Goal: Task Accomplishment & Management: Use online tool/utility

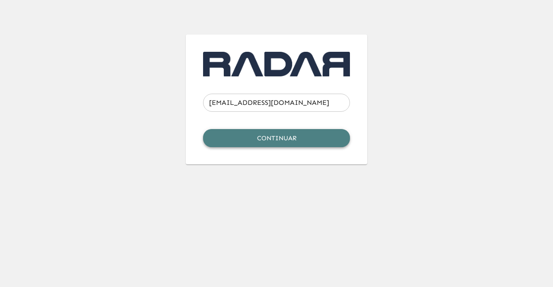
click at [237, 137] on button "Continuar" at bounding box center [276, 138] width 147 height 18
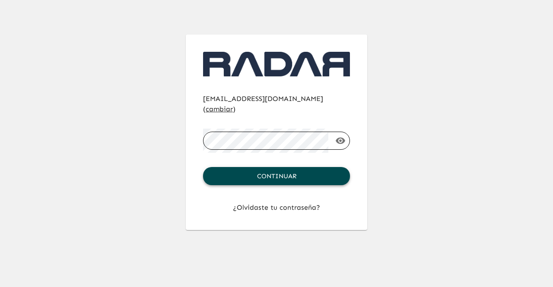
click at [287, 168] on button "Continuar" at bounding box center [276, 176] width 147 height 18
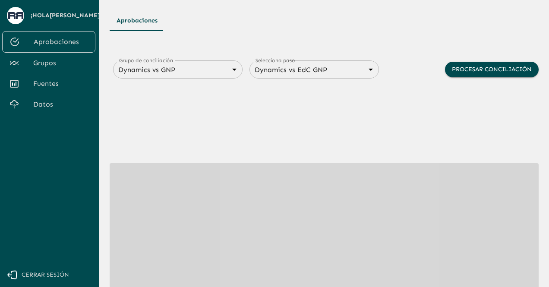
click at [47, 82] on span "Fuentes" at bounding box center [60, 84] width 55 height 10
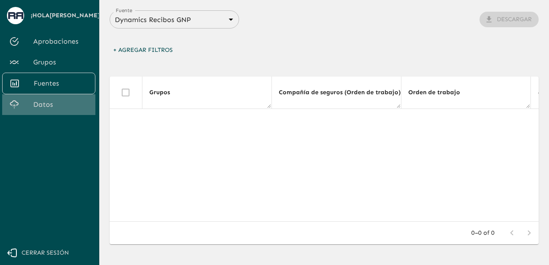
click at [66, 103] on span "Datos" at bounding box center [60, 104] width 55 height 10
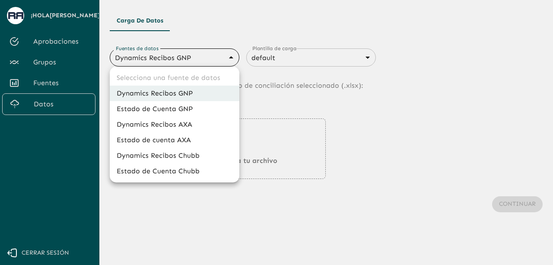
click at [220, 60] on body "Se están procesando los movimientos. Algunas acciones permanecerán deshabilitad…" at bounding box center [276, 132] width 553 height 265
click at [148, 155] on li "Dynamics Recibos Chubb" at bounding box center [175, 156] width 130 height 16
type input "689e1556cd921e7dc77ad380"
type input "689e16f88d8cdb3947696e28"
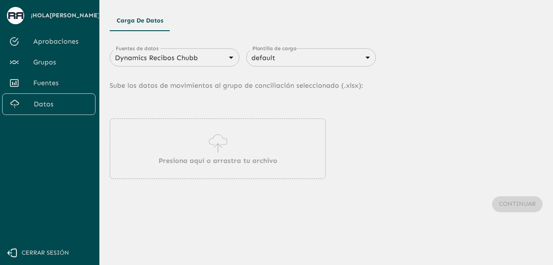
click at [216, 152] on icon at bounding box center [217, 143] width 25 height 24
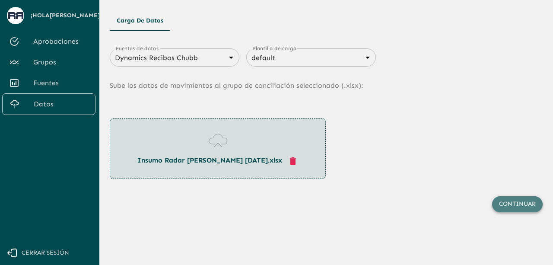
click at [522, 206] on button "Continuar" at bounding box center [517, 204] width 51 height 16
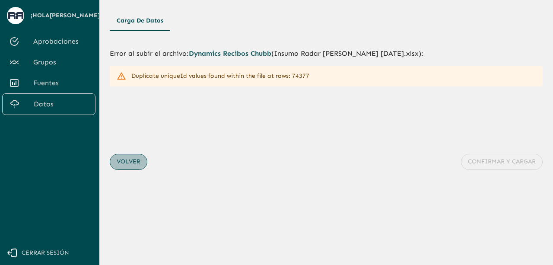
click at [133, 160] on button "Volver" at bounding box center [129, 162] width 38 height 16
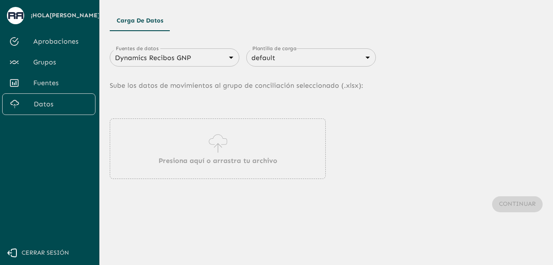
click at [206, 158] on p "Presiona aquí o arrastra tu archivo" at bounding box center [217, 160] width 119 height 10
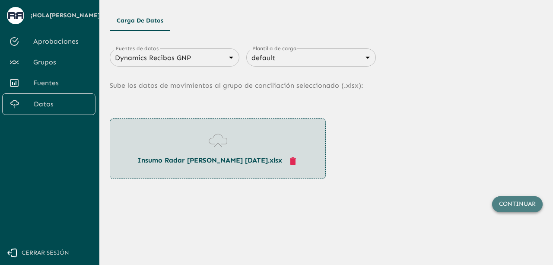
click at [531, 203] on button "Continuar" at bounding box center [517, 204] width 51 height 16
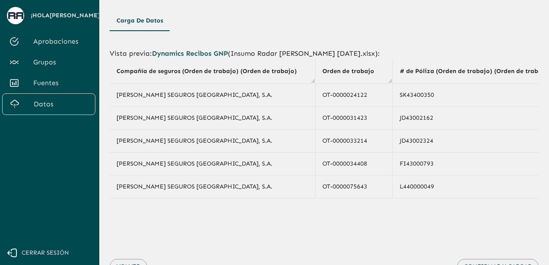
scroll to position [40, 0]
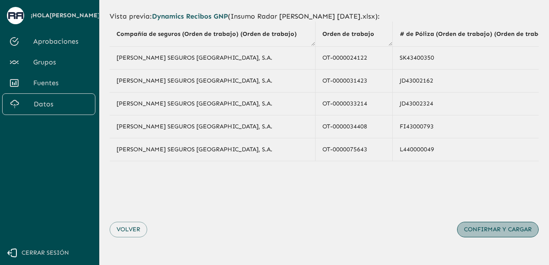
click at [483, 228] on button "Confirmar y cargar" at bounding box center [498, 229] width 82 height 16
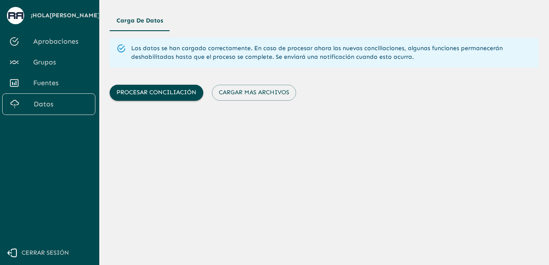
scroll to position [0, 0]
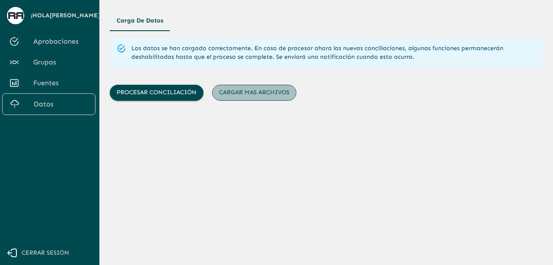
click at [257, 95] on button "Cargar mas archivos" at bounding box center [254, 93] width 84 height 16
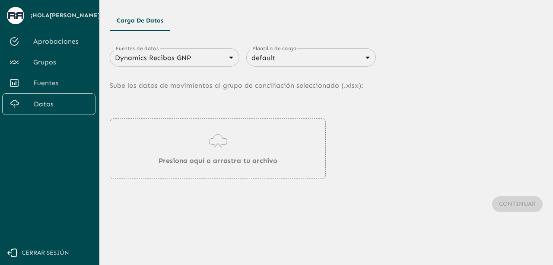
click at [206, 63] on body "Se están procesando los movimientos. Algunas acciones permanecerán deshabilitad…" at bounding box center [276, 132] width 553 height 265
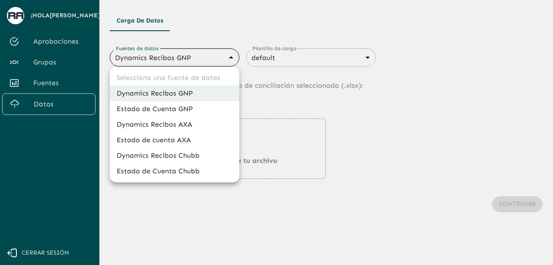
click at [159, 174] on li "Estado de Cuenta Chubb" at bounding box center [175, 171] width 130 height 16
type input "689d09c921c1a90337335caf"
type input "689d09ce21c1a90337335cb2"
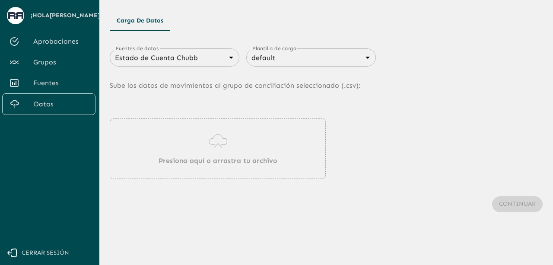
click at [200, 156] on p "Presiona aquí o arrastra tu archivo" at bounding box center [217, 160] width 119 height 10
click at [155, 206] on div "Continuar" at bounding box center [326, 204] width 433 height 51
click at [215, 146] on icon at bounding box center [217, 147] width 8 height 9
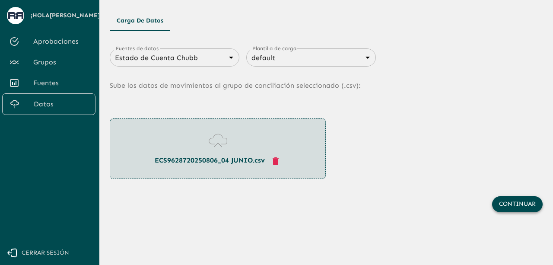
click at [522, 207] on button "Continuar" at bounding box center [517, 204] width 51 height 16
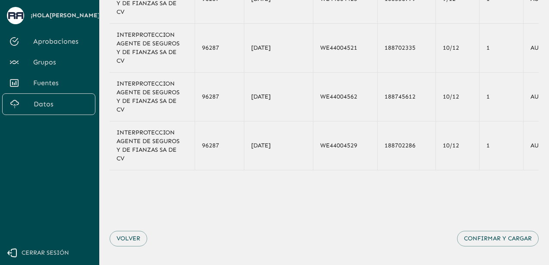
scroll to position [178, 0]
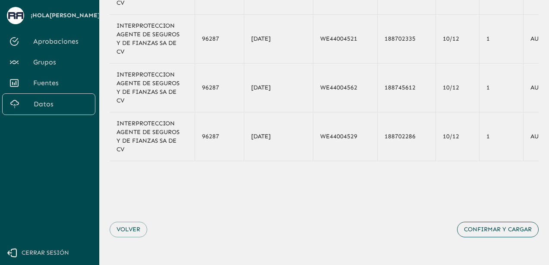
click at [496, 223] on button "Confirmar y cargar" at bounding box center [498, 229] width 82 height 16
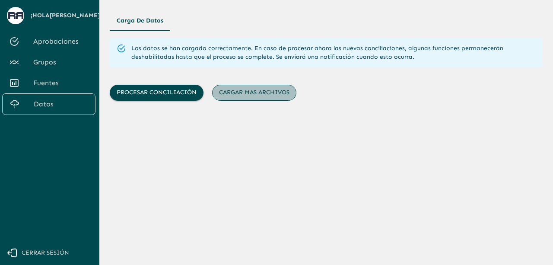
click at [243, 90] on button "Cargar mas archivos" at bounding box center [254, 93] width 84 height 16
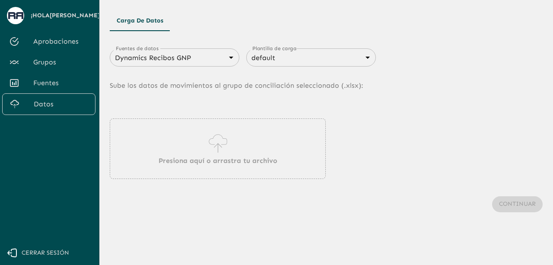
click at [199, 163] on p "Presiona aquí o arrastra tu archivo" at bounding box center [217, 160] width 119 height 10
click at [228, 52] on body "Se están procesando los movimientos. Algunas acciones permanecerán deshabilitad…" at bounding box center [276, 132] width 553 height 265
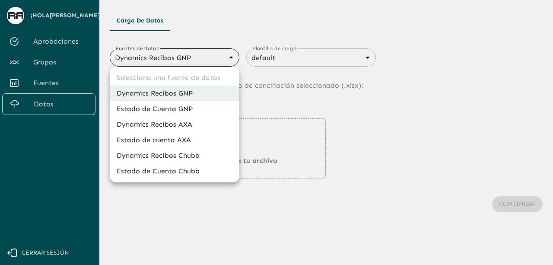
click at [199, 165] on li "Estado de Cuenta Chubb" at bounding box center [175, 171] width 130 height 16
type input "689d09c921c1a90337335caf"
type input "689d09ce21c1a90337335cb2"
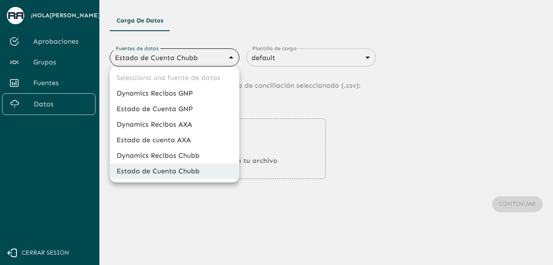
click at [224, 57] on body "Se están procesando los movimientos. Algunas acciones permanecerán deshabilitad…" at bounding box center [276, 132] width 553 height 265
click at [173, 177] on li "Estado de Cuenta Chubb" at bounding box center [175, 171] width 130 height 16
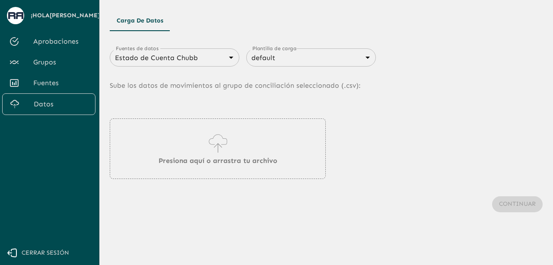
click at [208, 152] on icon at bounding box center [217, 143] width 25 height 24
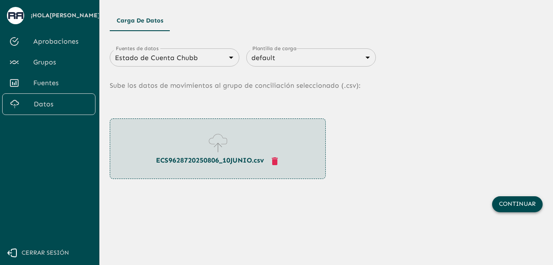
click at [510, 202] on button "Continuar" at bounding box center [517, 204] width 51 height 16
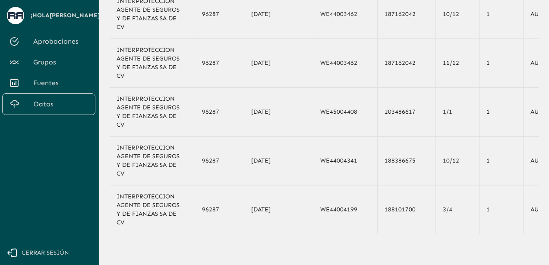
scroll to position [152, 0]
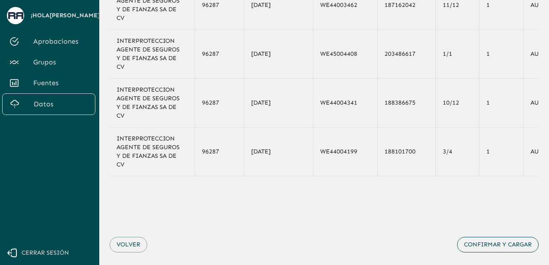
click at [498, 253] on button "Confirmar y cargar" at bounding box center [498, 245] width 82 height 16
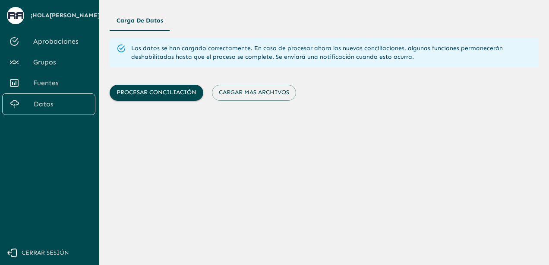
scroll to position [0, 0]
click at [241, 96] on button "Cargar mas archivos" at bounding box center [254, 93] width 84 height 16
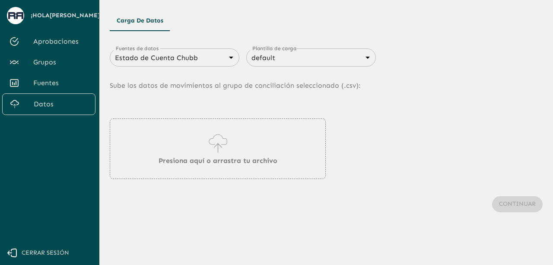
type input "683f283f336112e7999fc7c3"
type input "68434fd2750312d599d841be"
click at [212, 61] on body "Se están procesando los movimientos. Algunas acciones permanecerán deshabilitad…" at bounding box center [276, 132] width 553 height 265
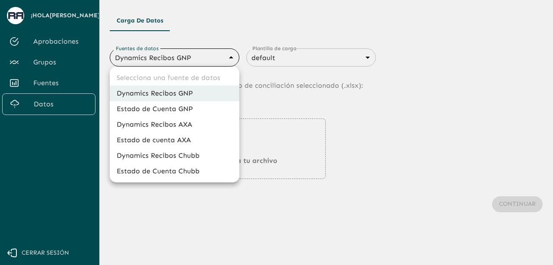
click at [180, 174] on li "Estado de Cuenta Chubb" at bounding box center [175, 171] width 130 height 16
type input "689d09c921c1a90337335caf"
type input "689d09ce21c1a90337335cb2"
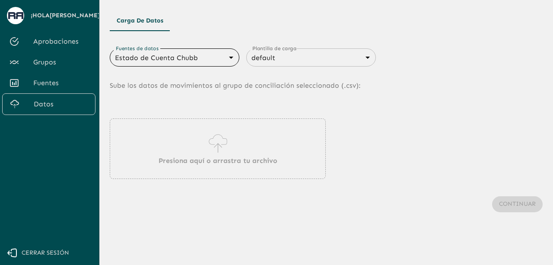
click at [194, 161] on p "Presiona aquí o arrastra tu archivo" at bounding box center [217, 160] width 119 height 10
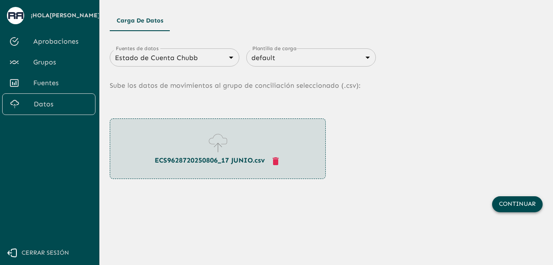
click at [520, 197] on button "Continuar" at bounding box center [517, 204] width 51 height 16
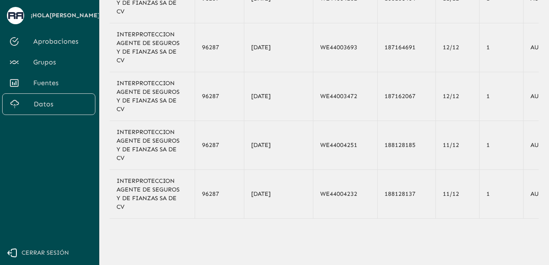
scroll to position [169, 0]
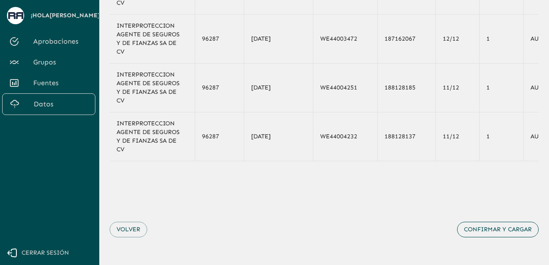
click at [494, 232] on button "Confirmar y cargar" at bounding box center [498, 229] width 82 height 16
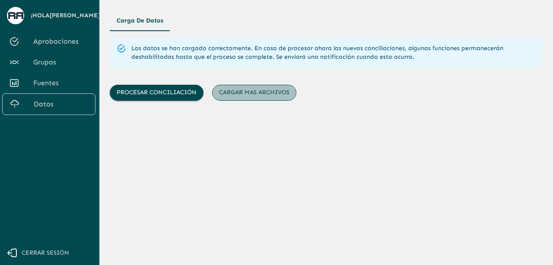
click at [269, 97] on button "Cargar mas archivos" at bounding box center [254, 93] width 84 height 16
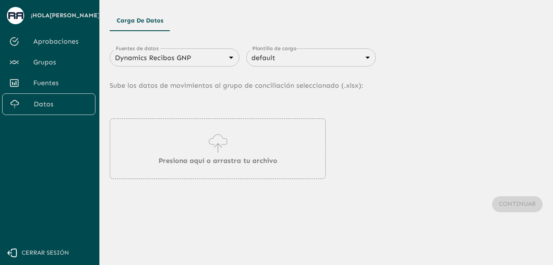
click at [229, 50] on div "Dynamics Recibos GNP 683f283f336112e7999fc7c3 Fuentes de datos" at bounding box center [175, 57] width 130 height 18
click at [228, 56] on body "Se están procesando los movimientos. Algunas acciones permanecerán deshabilitad…" at bounding box center [276, 132] width 553 height 265
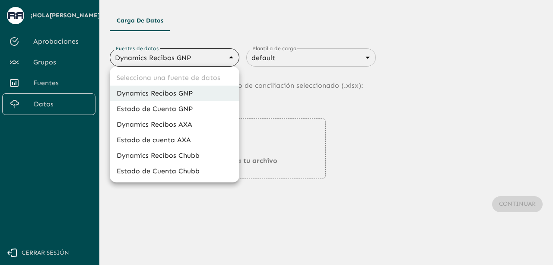
click at [194, 171] on li "Estado de Cuenta Chubb" at bounding box center [175, 171] width 130 height 16
type input "689d09c921c1a90337335caf"
type input "689d09ce21c1a90337335cb2"
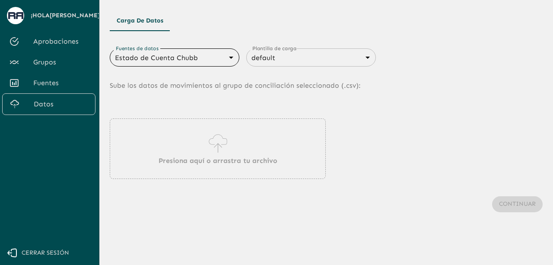
click at [209, 158] on p "Presiona aquí o arrastra tu archivo" at bounding box center [217, 160] width 119 height 10
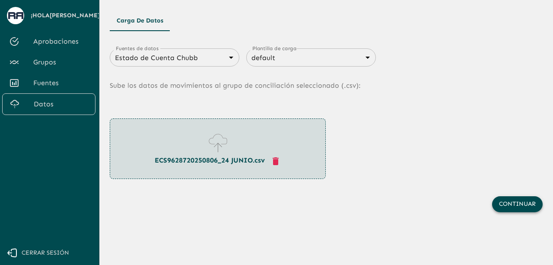
click at [514, 205] on button "Continuar" at bounding box center [517, 204] width 51 height 16
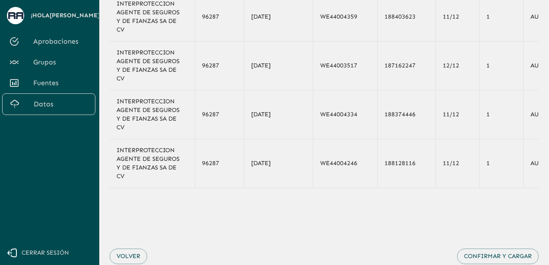
scroll to position [169, 0]
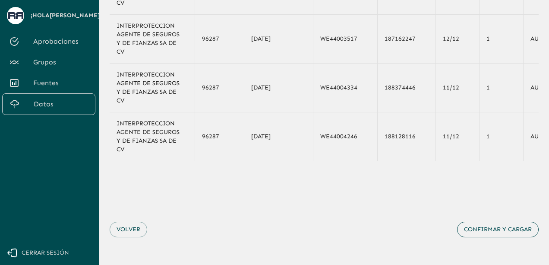
click at [496, 230] on button "Confirmar y cargar" at bounding box center [498, 229] width 82 height 16
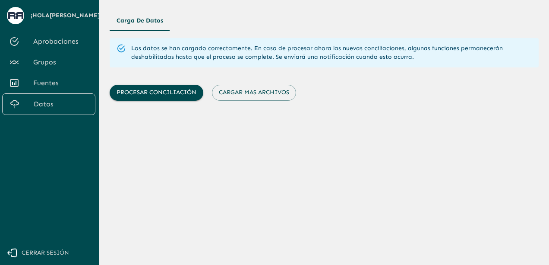
scroll to position [0, 0]
click at [252, 100] on button "Cargar mas archivos" at bounding box center [254, 93] width 84 height 16
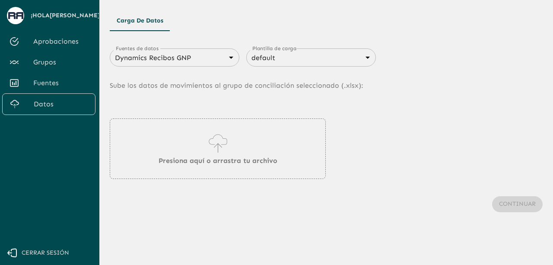
click at [199, 65] on div "Dynamics Recibos GNP 683f283f336112e7999fc7c3 Fuentes de datos" at bounding box center [175, 57] width 130 height 18
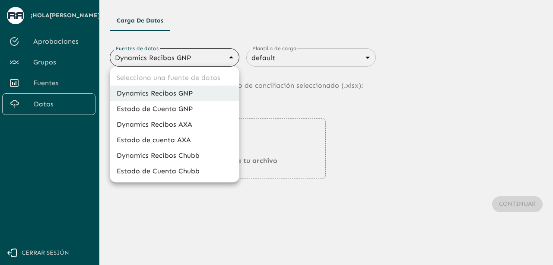
click at [202, 63] on body "Se están procesando los movimientos. Algunas acciones permanecerán deshabilitad…" at bounding box center [276, 132] width 553 height 265
click at [177, 173] on li "Estado de Cuenta Chubb" at bounding box center [175, 171] width 130 height 16
type input "689d09c921c1a90337335caf"
type input "689d09ce21c1a90337335cb2"
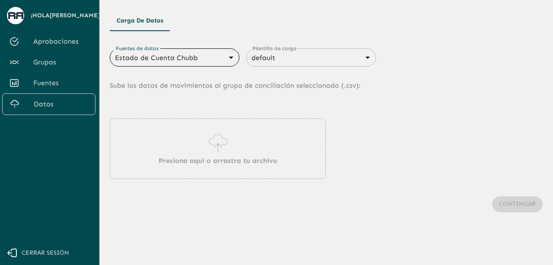
click at [218, 150] on icon at bounding box center [217, 143] width 25 height 24
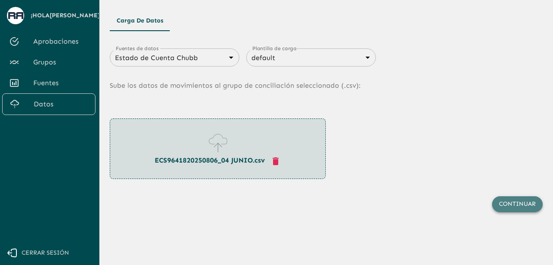
click at [505, 206] on button "Continuar" at bounding box center [517, 204] width 51 height 16
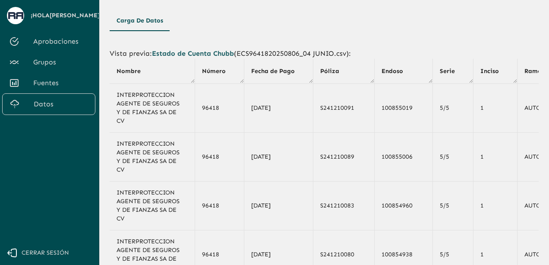
scroll to position [169, 0]
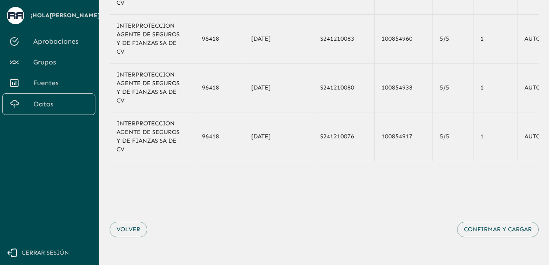
click at [510, 237] on div "Volver Confirmar y cargar" at bounding box center [324, 229] width 429 height 51
click at [508, 230] on button "Confirmar y cargar" at bounding box center [498, 229] width 82 height 16
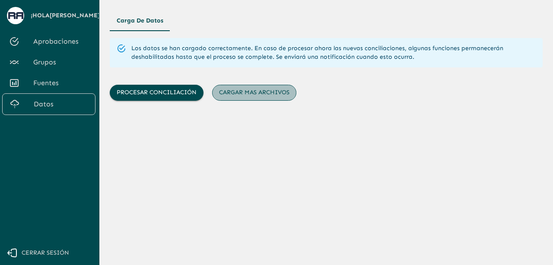
click at [238, 91] on button "Cargar mas archivos" at bounding box center [254, 93] width 84 height 16
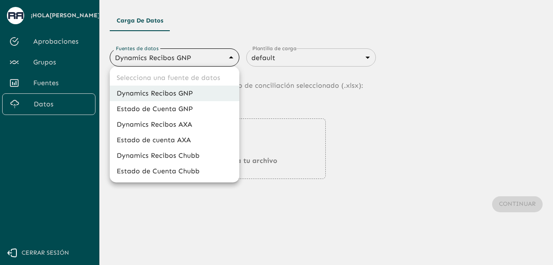
click at [212, 58] on body "Se están procesando los movimientos. Algunas acciones permanecerán deshabilitad…" at bounding box center [276, 132] width 553 height 265
click at [186, 168] on li "Estado de Cuenta Chubb" at bounding box center [175, 171] width 130 height 16
type input "689d09c921c1a90337335caf"
type input "689d09ce21c1a90337335cb2"
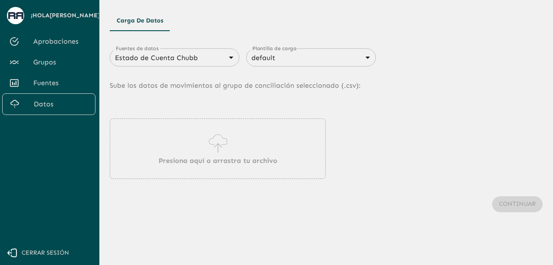
click at [218, 159] on p "Presiona aquí o arrastra tu archivo" at bounding box center [217, 160] width 119 height 10
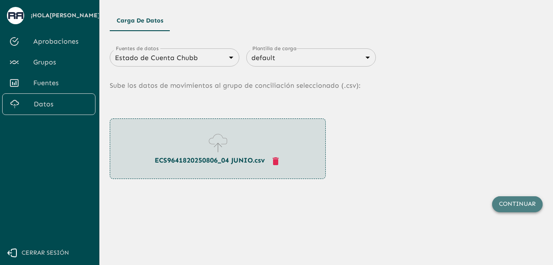
click at [518, 205] on button "Continuar" at bounding box center [517, 204] width 51 height 16
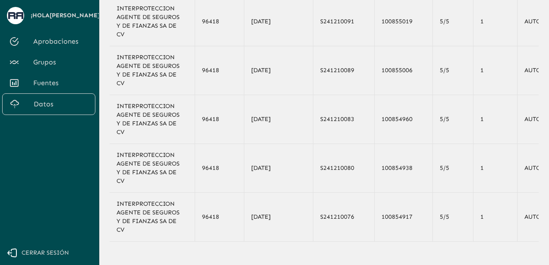
scroll to position [161, 0]
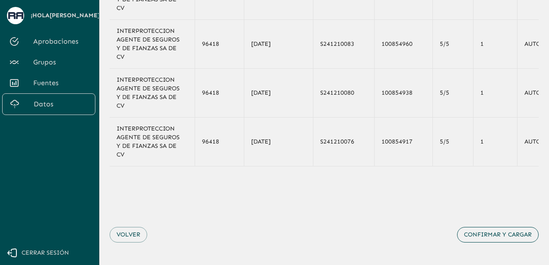
click at [504, 242] on button "Confirmar y cargar" at bounding box center [498, 235] width 82 height 16
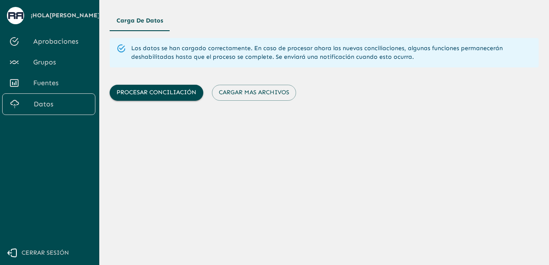
scroll to position [0, 0]
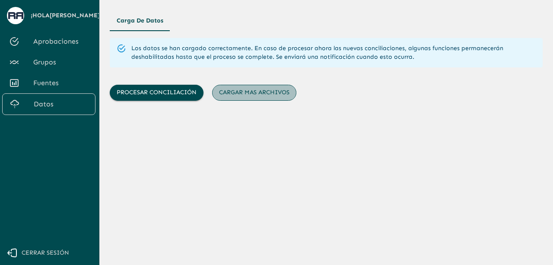
click at [256, 97] on button "Cargar mas archivos" at bounding box center [254, 93] width 84 height 16
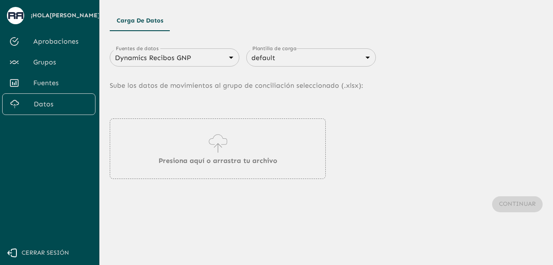
click at [179, 49] on div "Dynamics Recibos GNP 683f283f336112e7999fc7c3 Fuentes de datos" at bounding box center [175, 57] width 130 height 18
click at [182, 64] on div "Dynamics Recibos GNP 683f283f336112e7999fc7c3 Fuentes de datos" at bounding box center [175, 57] width 130 height 18
click at [214, 59] on body "Se están procesando los movimientos. Algunas acciones permanecerán deshabilitad…" at bounding box center [276, 132] width 553 height 265
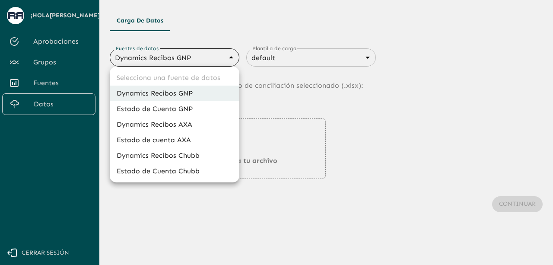
click at [180, 173] on li "Estado de Cuenta Chubb" at bounding box center [175, 171] width 130 height 16
type input "689d09c921c1a90337335caf"
type input "689d09ce21c1a90337335cb2"
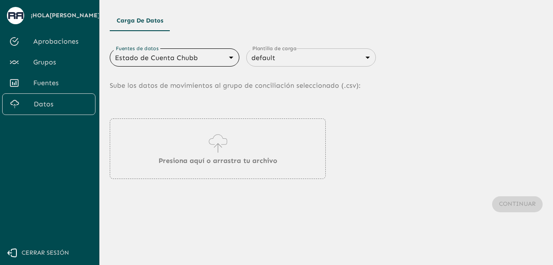
click at [210, 156] on p "Presiona aquí o arrastra tu archivo" at bounding box center [217, 160] width 119 height 10
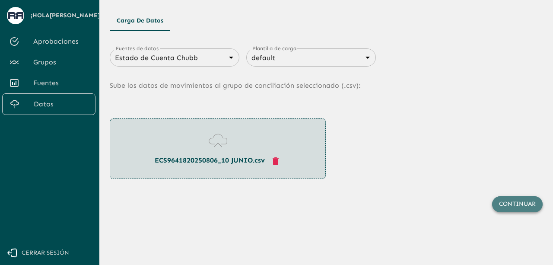
click at [499, 205] on button "Continuar" at bounding box center [517, 204] width 51 height 16
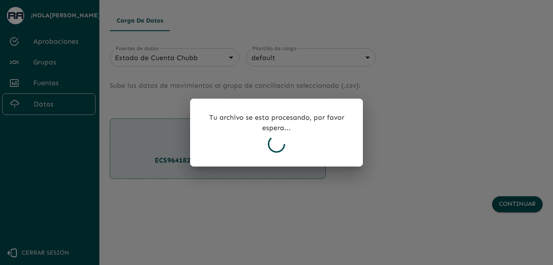
click at [327, 104] on div "Tu archivo se esta procesando, por favor espera..." at bounding box center [276, 132] width 173 height 68
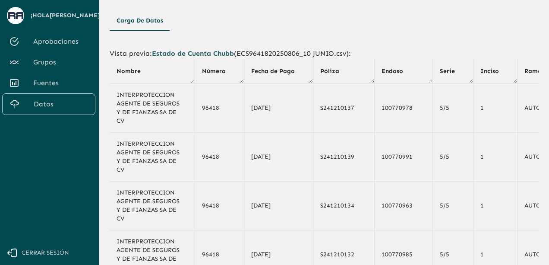
scroll to position [169, 0]
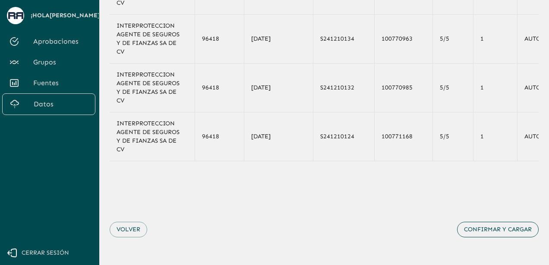
click at [509, 227] on button "Confirmar y cargar" at bounding box center [498, 229] width 82 height 16
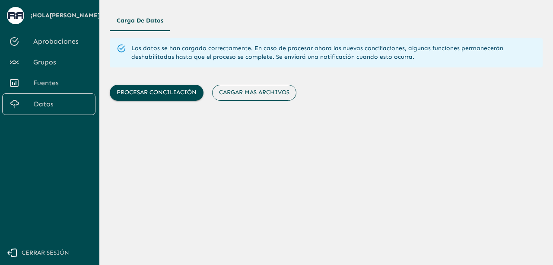
click at [248, 90] on button "Cargar mas archivos" at bounding box center [254, 93] width 84 height 16
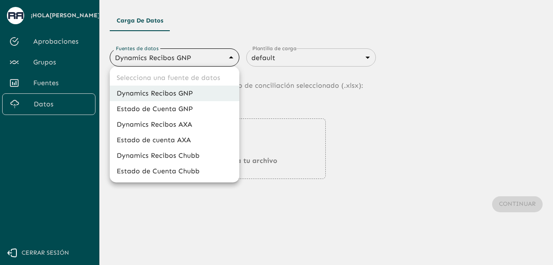
click at [200, 61] on body "Se están procesando los movimientos. Algunas acciones permanecerán deshabilitad…" at bounding box center [276, 132] width 553 height 265
click at [172, 177] on li "Estado de Cuenta Chubb" at bounding box center [175, 171] width 130 height 16
type input "689d09c921c1a90337335caf"
type input "689d09ce21c1a90337335cb2"
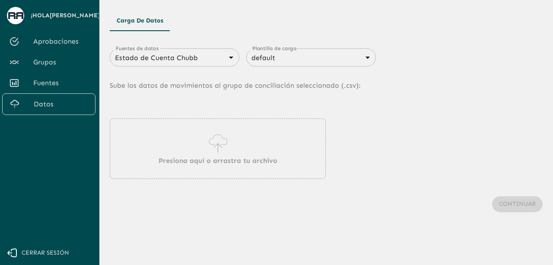
click at [215, 160] on p "Presiona aquí o arrastra tu archivo" at bounding box center [217, 160] width 119 height 10
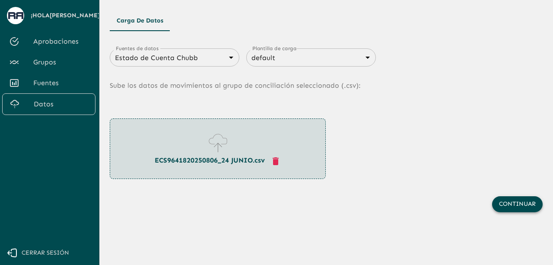
click at [509, 206] on button "Continuar" at bounding box center [517, 204] width 51 height 16
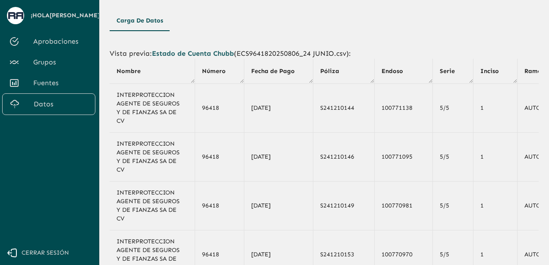
scroll to position [169, 0]
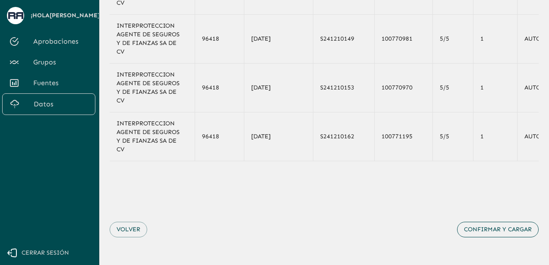
click at [502, 234] on button "Confirmar y cargar" at bounding box center [498, 229] width 82 height 16
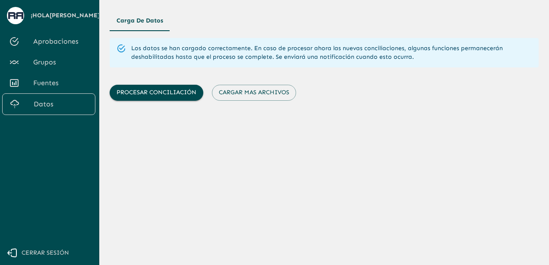
scroll to position [0, 0]
click at [267, 90] on button "Cargar mas archivos" at bounding box center [254, 93] width 84 height 16
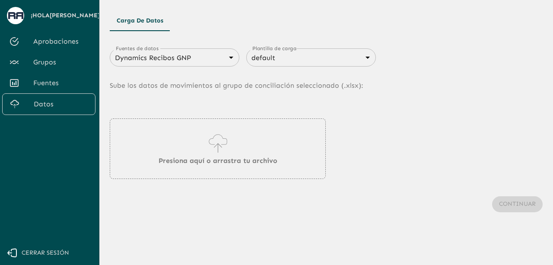
click at [220, 62] on body "Se están procesando los movimientos. Algunas acciones permanecerán deshabilitad…" at bounding box center [276, 132] width 553 height 265
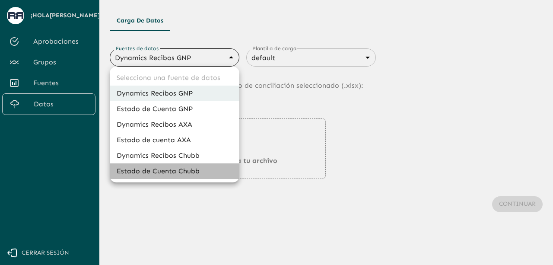
click at [191, 174] on li "Estado de Cuenta Chubb" at bounding box center [175, 171] width 130 height 16
type input "689d09c921c1a90337335caf"
type input "689d09ce21c1a90337335cb2"
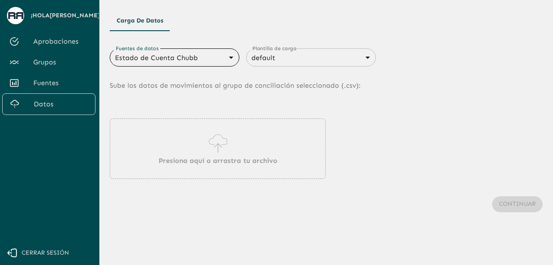
click at [190, 161] on p "Presiona aquí o arrastra tu archivo" at bounding box center [217, 160] width 119 height 10
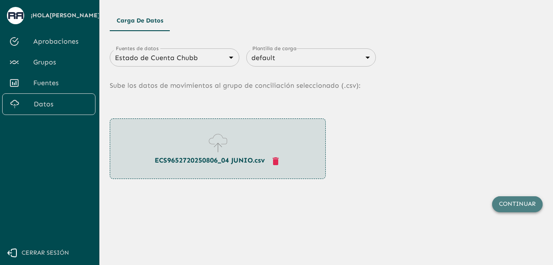
click at [522, 204] on button "Continuar" at bounding box center [517, 204] width 51 height 16
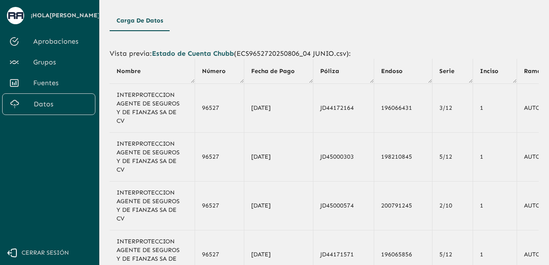
scroll to position [141, 0]
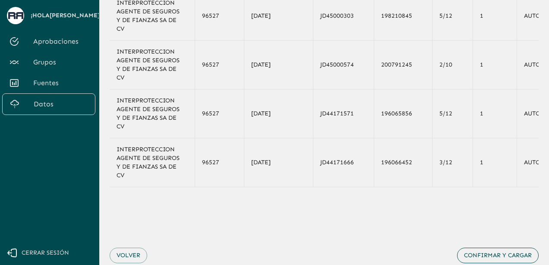
click at [515, 256] on button "Confirmar y cargar" at bounding box center [498, 255] width 82 height 16
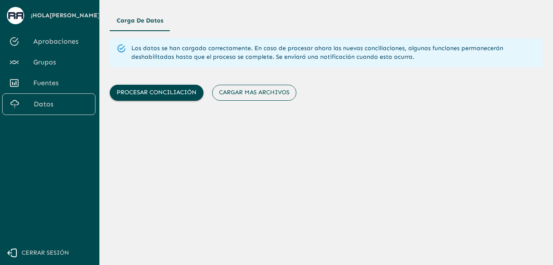
click at [253, 96] on button "Cargar mas archivos" at bounding box center [254, 93] width 84 height 16
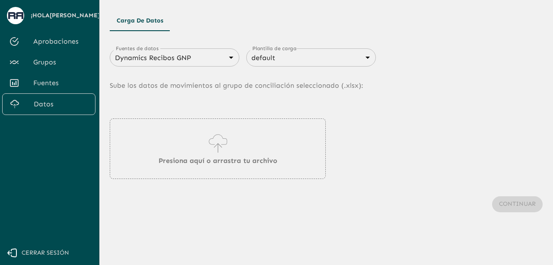
click at [211, 65] on div "Dynamics Recibos GNP 683f283f336112e7999fc7c3 Fuentes de datos" at bounding box center [175, 57] width 130 height 18
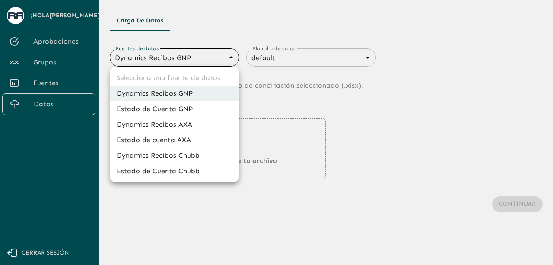
click at [222, 53] on body "Se están procesando los movimientos. Algunas acciones permanecerán deshabilitad…" at bounding box center [276, 132] width 553 height 265
click at [194, 171] on li "Estado de Cuenta Chubb" at bounding box center [175, 171] width 130 height 16
type input "689d09c921c1a90337335caf"
type input "689d09ce21c1a90337335cb2"
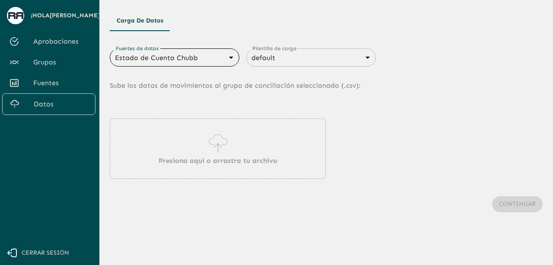
click at [218, 154] on icon at bounding box center [217, 143] width 25 height 24
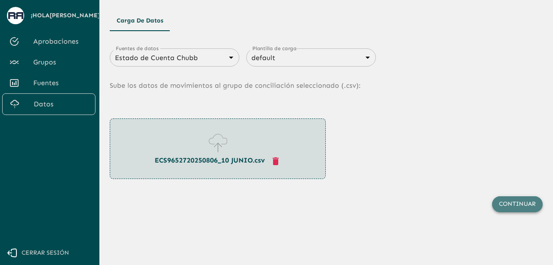
click at [508, 205] on button "Continuar" at bounding box center [517, 204] width 51 height 16
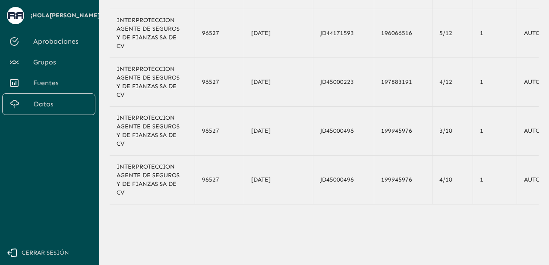
scroll to position [169, 0]
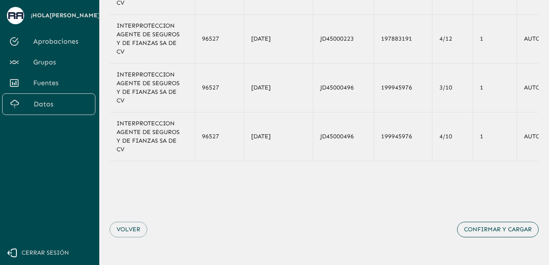
click at [496, 227] on button "Confirmar y cargar" at bounding box center [498, 229] width 82 height 16
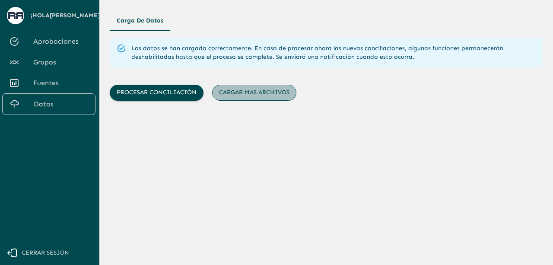
click at [243, 96] on button "Cargar mas archivos" at bounding box center [254, 93] width 84 height 16
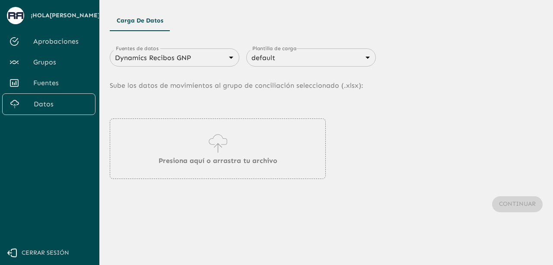
click at [222, 55] on body "Se están procesando los movimientos. Algunas acciones permanecerán deshabilitad…" at bounding box center [276, 132] width 553 height 265
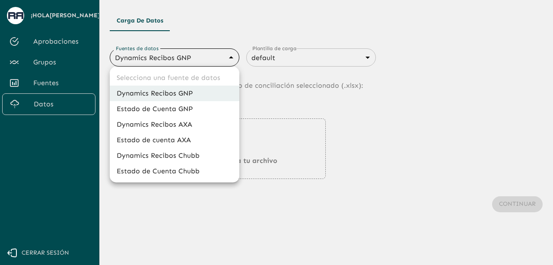
click at [189, 171] on li "Estado de Cuenta Chubb" at bounding box center [175, 171] width 130 height 16
type input "689d09c921c1a90337335caf"
type input "689d09ce21c1a90337335cb2"
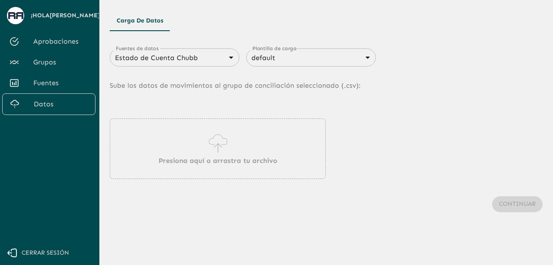
click at [208, 164] on p "Presiona aquí o arrastra tu archivo" at bounding box center [217, 160] width 119 height 10
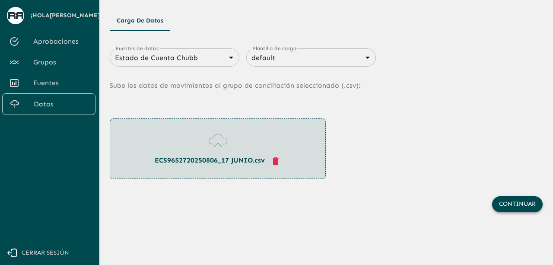
click at [502, 206] on button "Continuar" at bounding box center [517, 204] width 51 height 16
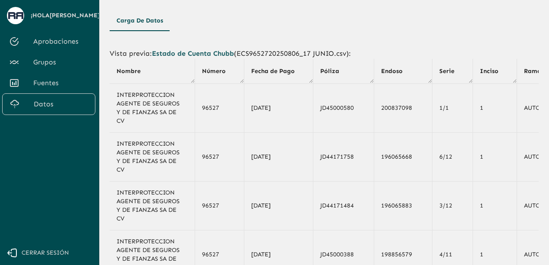
scroll to position [169, 0]
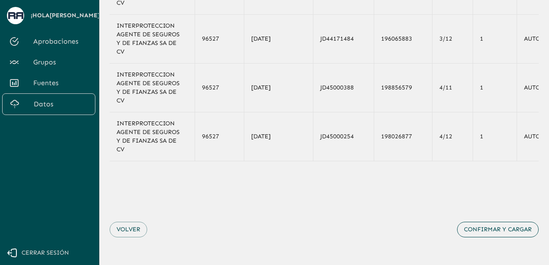
click at [495, 234] on button "Confirmar y cargar" at bounding box center [498, 229] width 82 height 16
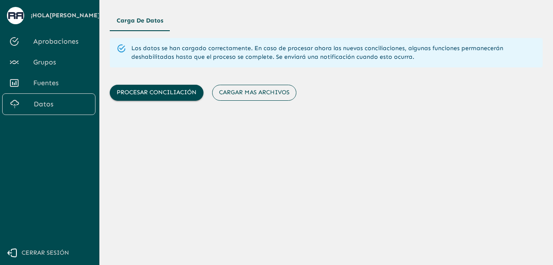
click at [230, 97] on button "Cargar mas archivos" at bounding box center [254, 93] width 84 height 16
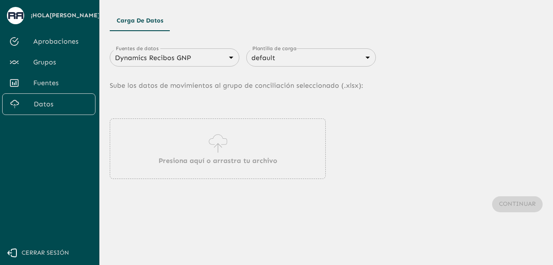
click at [218, 160] on p "Presiona aquí o arrastra tu archivo" at bounding box center [217, 160] width 119 height 10
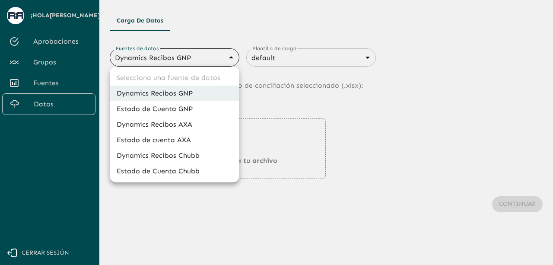
click at [216, 58] on body "Se están procesando los movimientos. Algunas acciones permanecerán deshabilitad…" at bounding box center [276, 132] width 553 height 265
click at [185, 172] on li "Estado de Cuenta Chubb" at bounding box center [175, 171] width 130 height 16
type input "689d09c921c1a90337335caf"
type input "689d09ce21c1a90337335cb2"
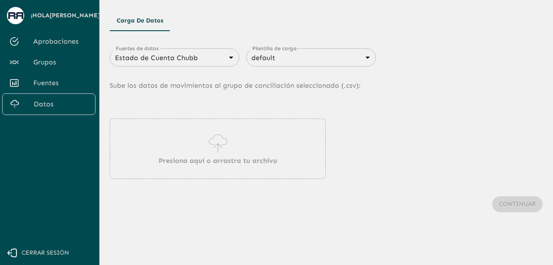
click at [193, 146] on div "Presiona aquí o arrastra tu archivo" at bounding box center [218, 148] width 216 height 60
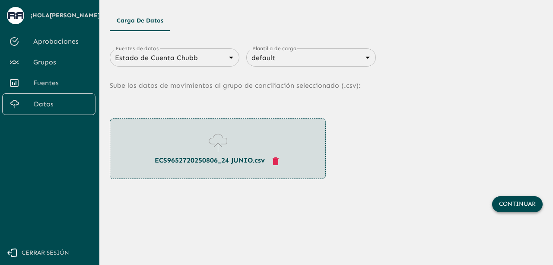
click at [518, 209] on button "Continuar" at bounding box center [517, 204] width 51 height 16
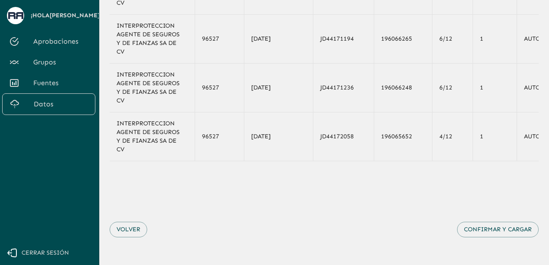
scroll to position [169, 0]
click at [502, 234] on button "Confirmar y cargar" at bounding box center [498, 229] width 82 height 16
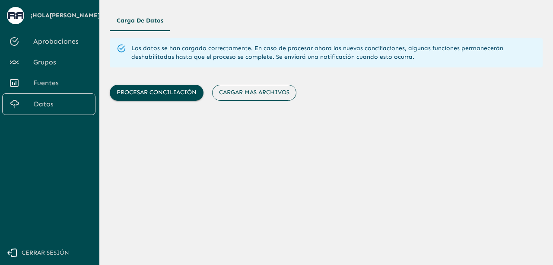
click at [254, 99] on button "Cargar mas archivos" at bounding box center [254, 93] width 84 height 16
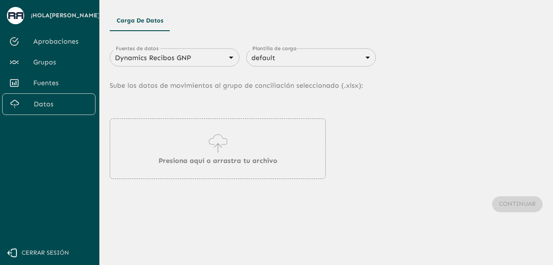
click at [197, 57] on body "Se están procesando los movimientos. Algunas acciones permanecerán deshabilitad…" at bounding box center [276, 132] width 553 height 265
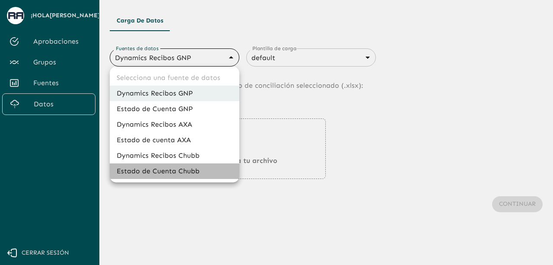
click at [180, 171] on li "Estado de Cuenta Chubb" at bounding box center [175, 171] width 130 height 16
type input "689d09c921c1a90337335caf"
type input "689d09ce21c1a90337335cb2"
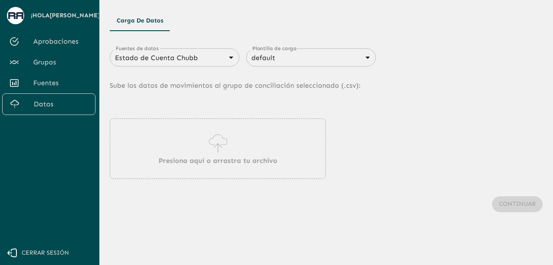
click at [203, 152] on div "Presiona aquí o arrastra tu archivo" at bounding box center [218, 148] width 216 height 60
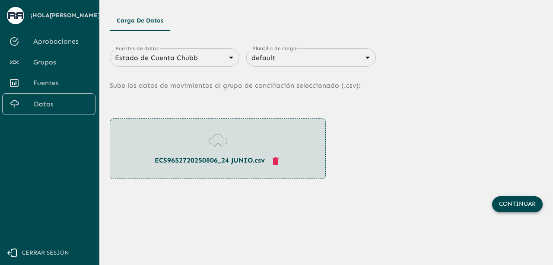
click at [514, 204] on button "Continuar" at bounding box center [517, 204] width 51 height 16
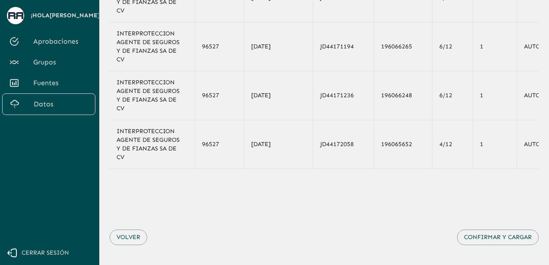
scroll to position [169, 0]
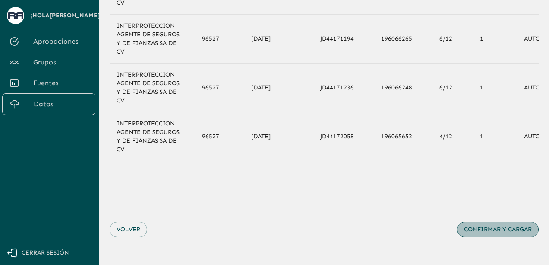
click at [509, 233] on button "Confirmar y cargar" at bounding box center [498, 229] width 82 height 16
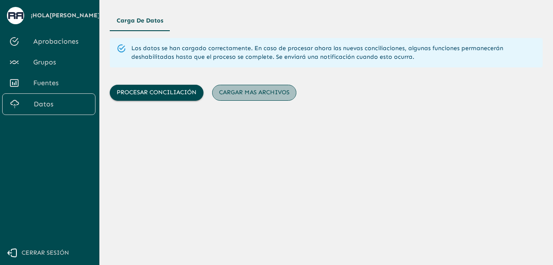
click at [251, 92] on button "Cargar mas archivos" at bounding box center [254, 93] width 84 height 16
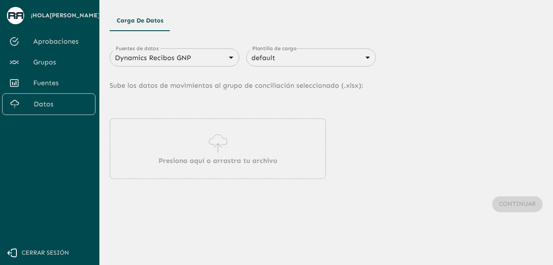
click at [178, 137] on div "Presiona aquí o arrastra tu archivo" at bounding box center [218, 148] width 216 height 60
click at [218, 66] on div "Dynamics Recibos GNP 683f283f336112e7999fc7c3 Fuentes de datos" at bounding box center [175, 57] width 130 height 18
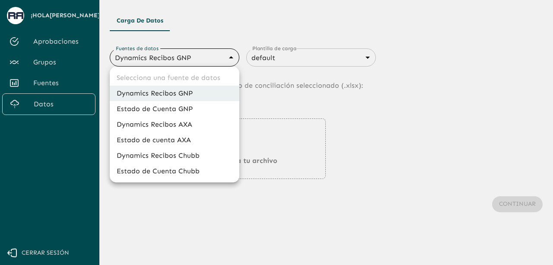
click at [230, 57] on body "Se están procesando los movimientos. Algunas acciones permanecerán deshabilitad…" at bounding box center [276, 132] width 553 height 265
click at [180, 177] on li "Estado de Cuenta Chubb" at bounding box center [175, 171] width 130 height 16
type input "689d09c921c1a90337335caf"
type input "689d09ce21c1a90337335cb2"
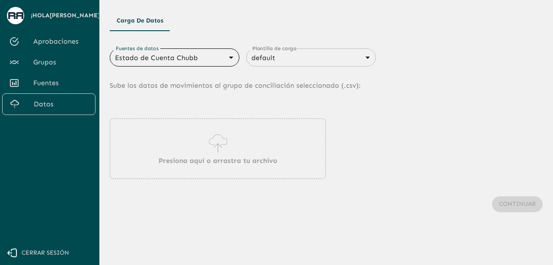
click at [192, 165] on p "Presiona aquí o arrastra tu archivo" at bounding box center [217, 160] width 119 height 10
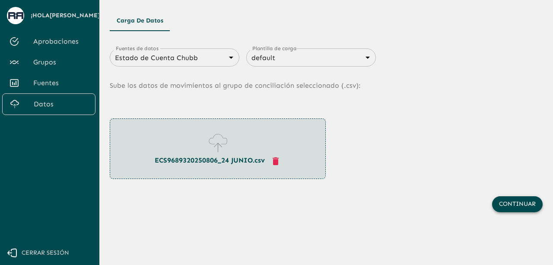
click at [517, 200] on button "Continuar" at bounding box center [517, 204] width 51 height 16
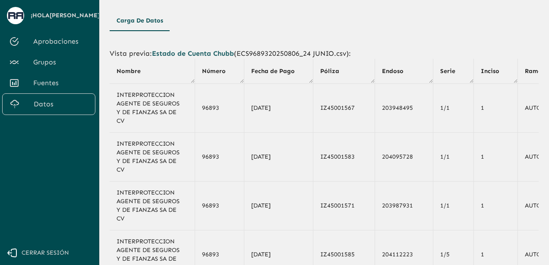
scroll to position [169, 0]
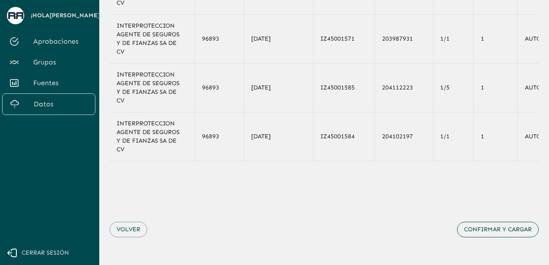
click at [499, 231] on button "Confirmar y cargar" at bounding box center [498, 229] width 82 height 16
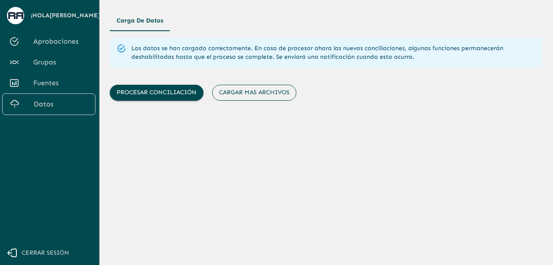
click at [259, 88] on button "Cargar mas archivos" at bounding box center [254, 93] width 84 height 16
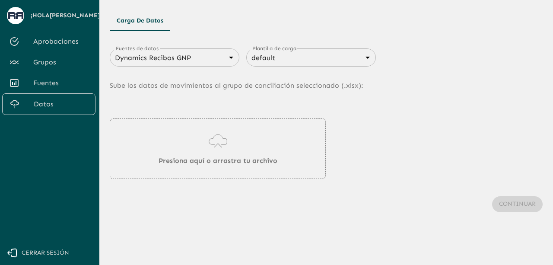
click at [228, 58] on body "Se están procesando los movimientos. Algunas acciones permanecerán deshabilitad…" at bounding box center [276, 132] width 553 height 265
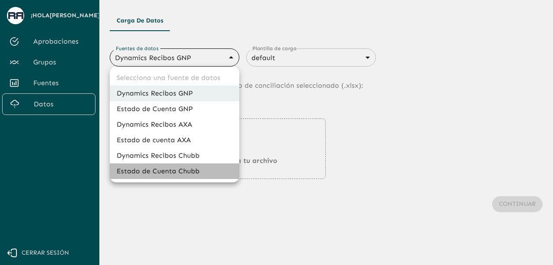
click at [189, 176] on li "Estado de Cuenta Chubb" at bounding box center [175, 171] width 130 height 16
type input "689d09c921c1a90337335caf"
type input "689d09ce21c1a90337335cb2"
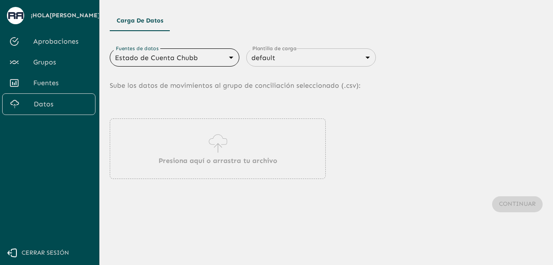
click at [212, 139] on icon at bounding box center [217, 143] width 25 height 24
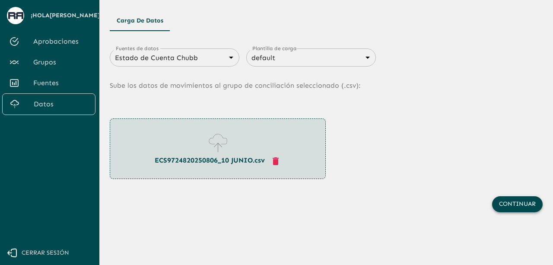
click at [532, 204] on button "Continuar" at bounding box center [517, 204] width 51 height 16
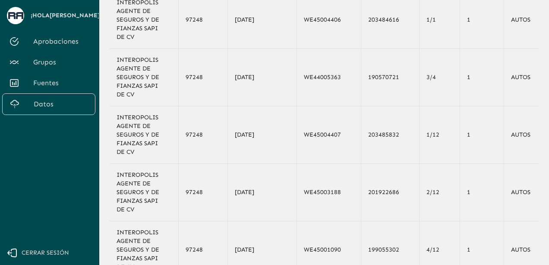
scroll to position [212, 0]
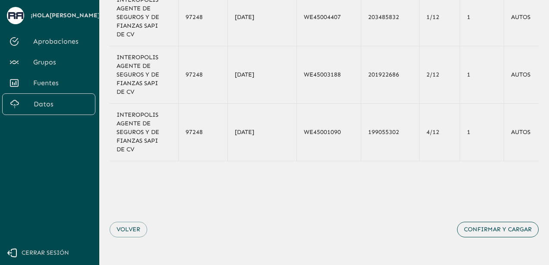
click at [513, 232] on button "Confirmar y cargar" at bounding box center [498, 229] width 82 height 16
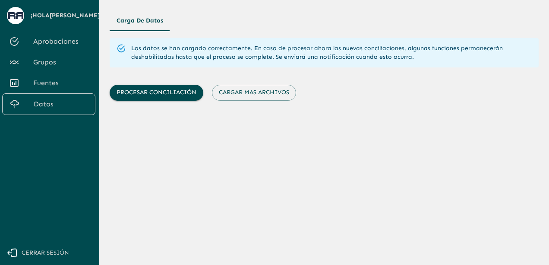
scroll to position [0, 0]
click at [246, 96] on button "Cargar mas archivos" at bounding box center [254, 93] width 84 height 16
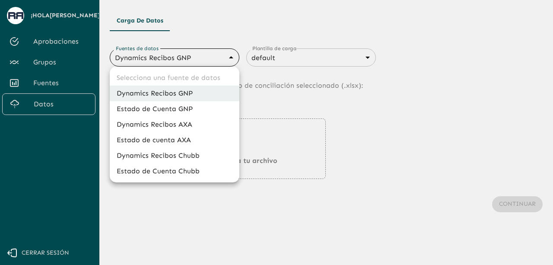
click at [212, 60] on body "Se están procesando los movimientos. Algunas acciones permanecerán deshabilitad…" at bounding box center [276, 132] width 553 height 265
click at [183, 168] on li "Estado de Cuenta Chubb" at bounding box center [175, 171] width 130 height 16
type input "689d09c921c1a90337335caf"
type input "689d09ce21c1a90337335cb2"
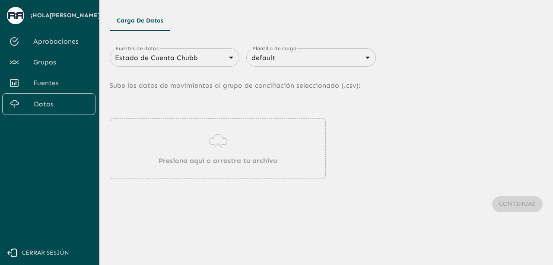
click at [206, 128] on div "Presiona aquí o arrastra tu archivo" at bounding box center [218, 148] width 216 height 60
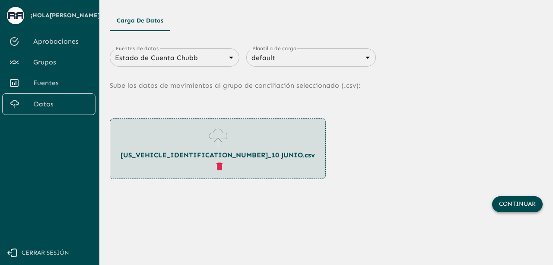
click at [518, 208] on button "Continuar" at bounding box center [517, 204] width 51 height 16
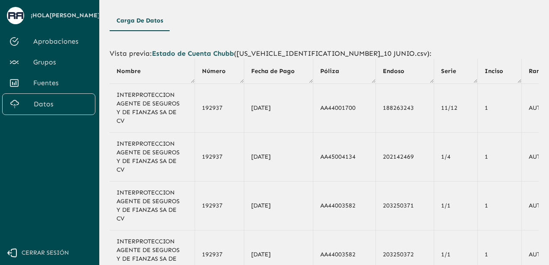
scroll to position [169, 0]
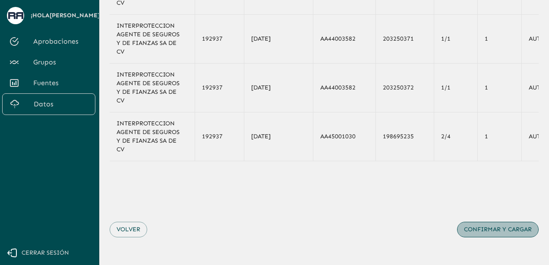
click at [492, 226] on button "Confirmar y cargar" at bounding box center [498, 229] width 82 height 16
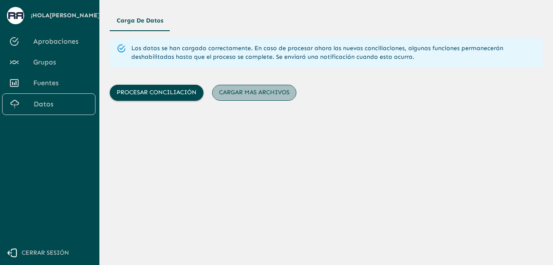
click at [256, 95] on button "Cargar mas archivos" at bounding box center [254, 93] width 84 height 16
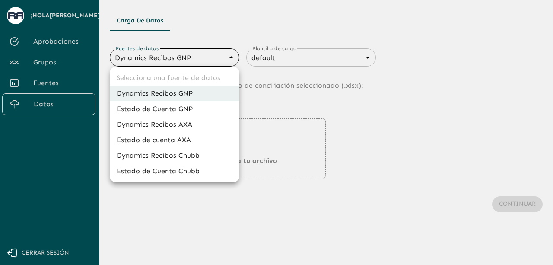
click at [204, 56] on body "Se están procesando los movimientos. Algunas acciones permanecerán deshabilitad…" at bounding box center [276, 132] width 553 height 265
click at [190, 169] on li "Estado de Cuenta Chubb" at bounding box center [175, 171] width 130 height 16
type input "689d09c921c1a90337335caf"
type input "689d09ce21c1a90337335cb2"
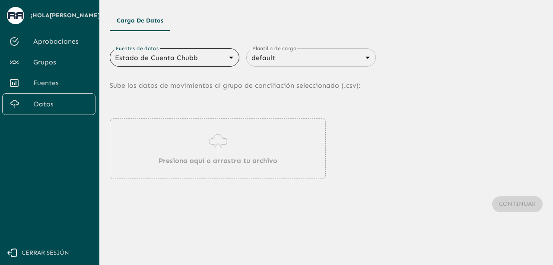
click at [223, 145] on icon at bounding box center [217, 143] width 25 height 24
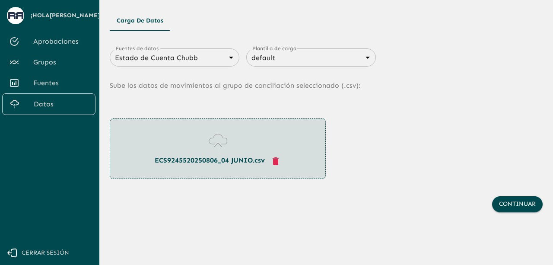
click at [491, 199] on div "Continuar" at bounding box center [326, 204] width 433 height 51
click at [520, 206] on button "Continuar" at bounding box center [517, 204] width 51 height 16
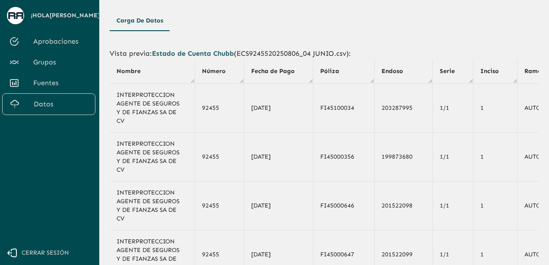
scroll to position [169, 0]
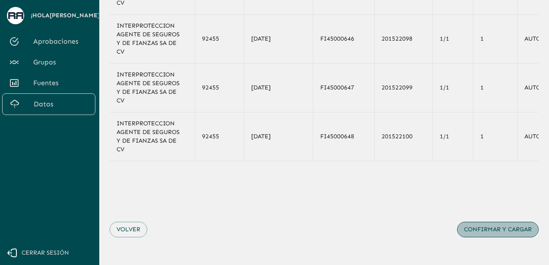
click at [508, 223] on button "Confirmar y cargar" at bounding box center [498, 229] width 82 height 16
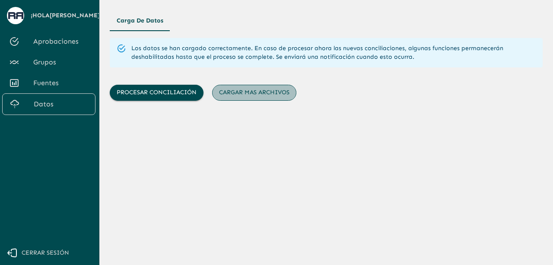
click at [259, 96] on button "Cargar mas archivos" at bounding box center [254, 93] width 84 height 16
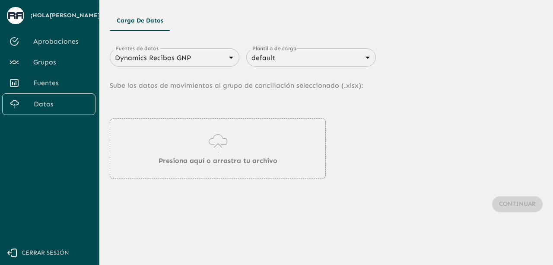
click at [228, 63] on body "Se están procesando los movimientos. Algunas acciones permanecerán deshabilitad…" at bounding box center [276, 132] width 553 height 265
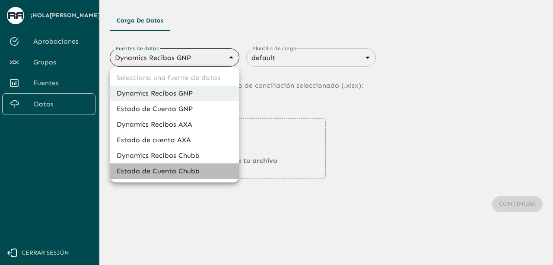
click at [198, 174] on li "Estado de Cuenta Chubb" at bounding box center [175, 171] width 130 height 16
type input "689d09c921c1a90337335caf"
type input "689d09ce21c1a90337335cb2"
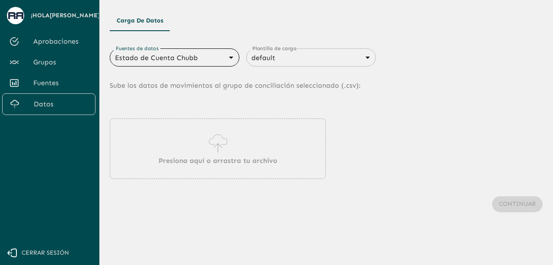
click at [190, 155] on div "Presiona aquí o arrastra tu archivo" at bounding box center [218, 148] width 216 height 60
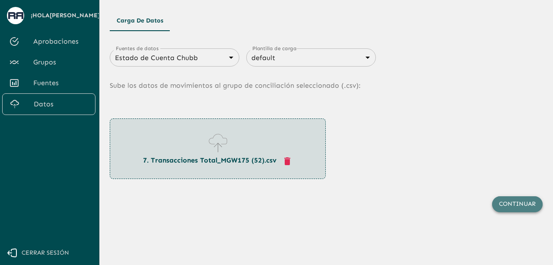
click at [525, 207] on button "Continuar" at bounding box center [517, 204] width 51 height 16
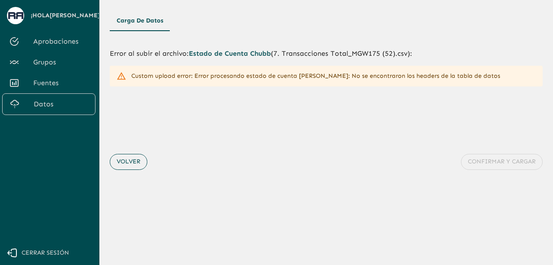
click at [145, 157] on button "Volver" at bounding box center [129, 162] width 38 height 16
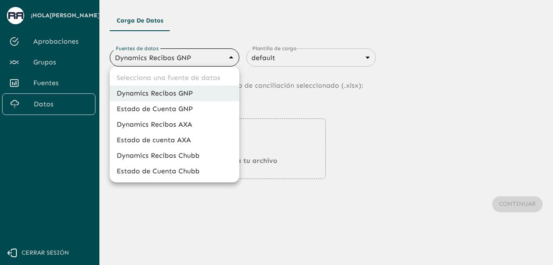
click at [218, 62] on body "Se están procesando los movimientos. Algunas acciones permanecerán deshabilitad…" at bounding box center [276, 132] width 553 height 265
click at [182, 171] on li "Estado de Cuenta Chubb" at bounding box center [175, 171] width 130 height 16
type input "689d09c921c1a90337335caf"
type input "689d09ce21c1a90337335cb2"
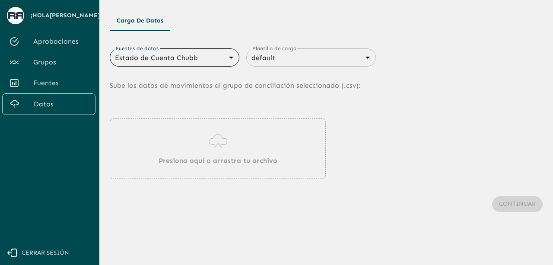
click at [210, 155] on p "Presiona aquí o arrastra tu archivo" at bounding box center [217, 160] width 119 height 10
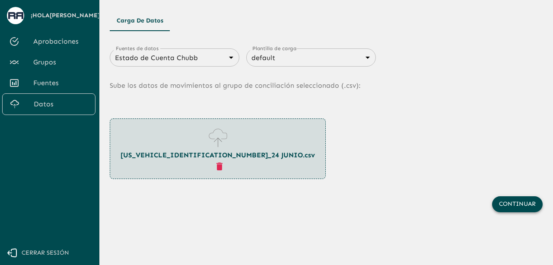
click at [510, 204] on button "Continuar" at bounding box center [517, 204] width 51 height 16
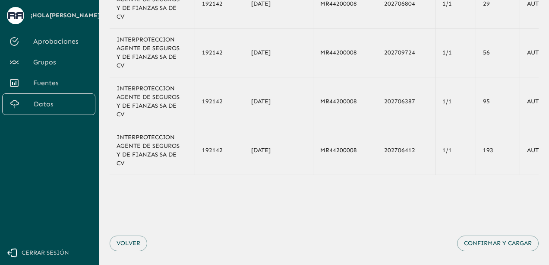
scroll to position [159, 0]
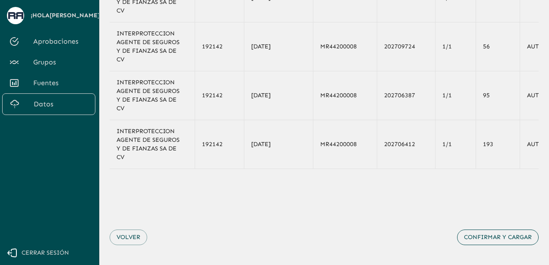
click at [498, 238] on button "Confirmar y cargar" at bounding box center [498, 237] width 82 height 16
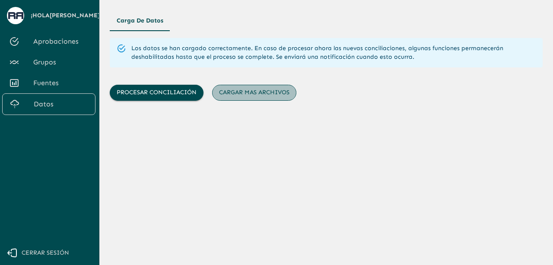
click at [269, 92] on button "Cargar mas archivos" at bounding box center [254, 93] width 84 height 16
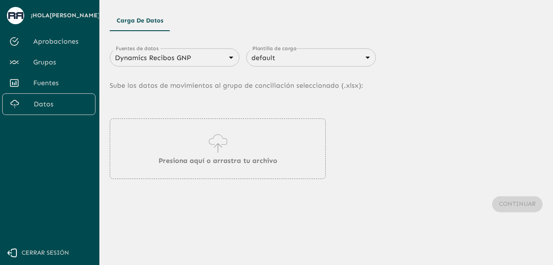
click at [195, 49] on div "Dynamics Recibos GNP 683f283f336112e7999fc7c3 Fuentes de datos" at bounding box center [175, 57] width 130 height 18
click at [195, 65] on div "Dynamics Recibos GNP 683f283f336112e7999fc7c3 Fuentes de datos" at bounding box center [175, 57] width 130 height 18
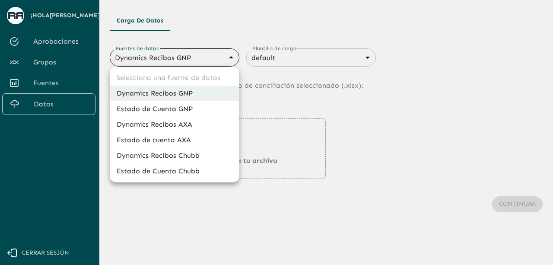
click at [221, 53] on body "Se están procesando los movimientos. Algunas acciones permanecerán deshabilitad…" at bounding box center [276, 132] width 553 height 265
click at [180, 171] on li "Estado de Cuenta Chubb" at bounding box center [175, 171] width 130 height 16
type input "689d09c921c1a90337335caf"
type input "689d09ce21c1a90337335cb2"
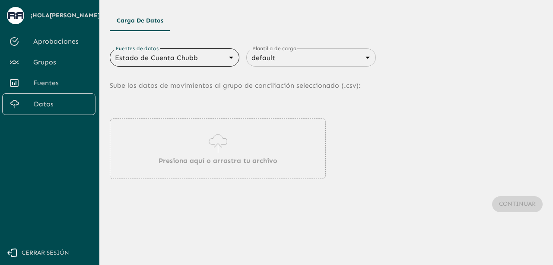
click at [215, 148] on icon at bounding box center [217, 143] width 25 height 24
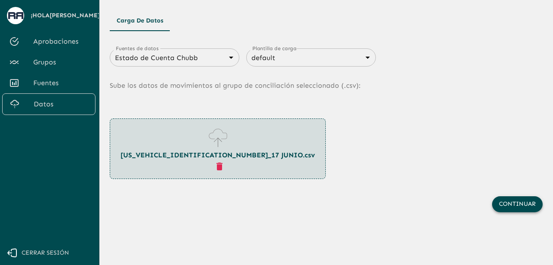
click at [526, 205] on button "Continuar" at bounding box center [517, 204] width 51 height 16
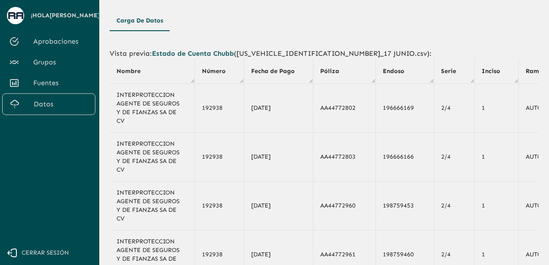
scroll to position [169, 0]
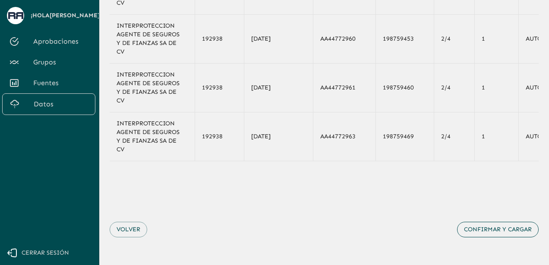
click at [504, 234] on button "Confirmar y cargar" at bounding box center [498, 229] width 82 height 16
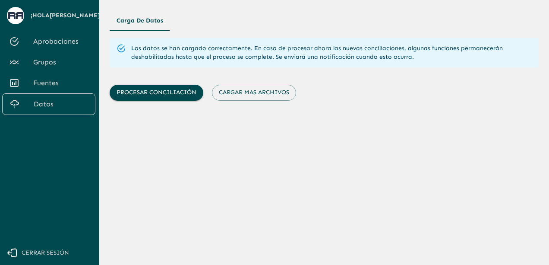
scroll to position [0, 0]
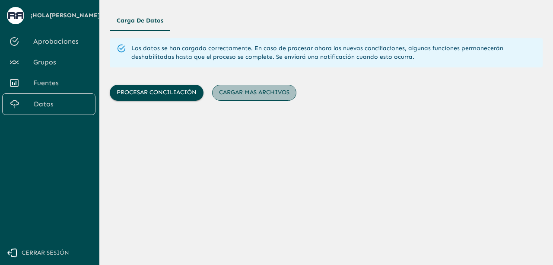
click at [256, 97] on button "Cargar mas archivos" at bounding box center [254, 93] width 84 height 16
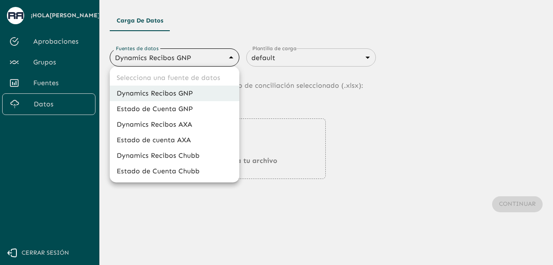
click at [215, 57] on body "Se están procesando los movimientos. Algunas acciones permanecerán deshabilitad…" at bounding box center [276, 132] width 553 height 265
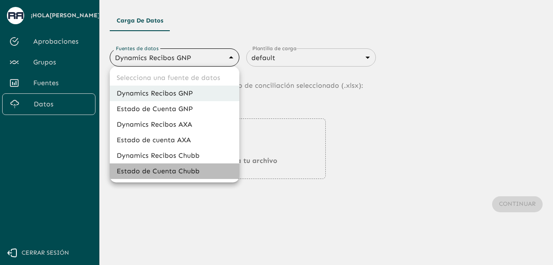
click at [194, 169] on li "Estado de Cuenta Chubb" at bounding box center [175, 171] width 130 height 16
type input "689d09c921c1a90337335caf"
type input "689d09ce21c1a90337335cb2"
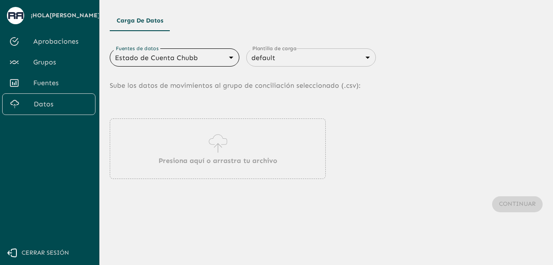
click at [230, 156] on p "Presiona aquí o arrastra tu archivo" at bounding box center [217, 160] width 119 height 10
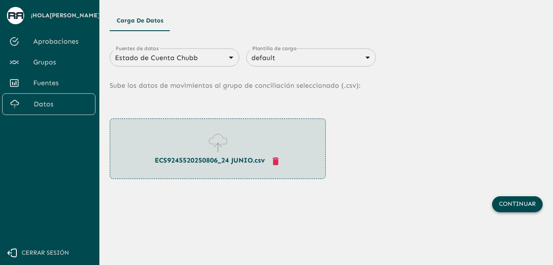
click at [526, 205] on button "Continuar" at bounding box center [517, 204] width 51 height 16
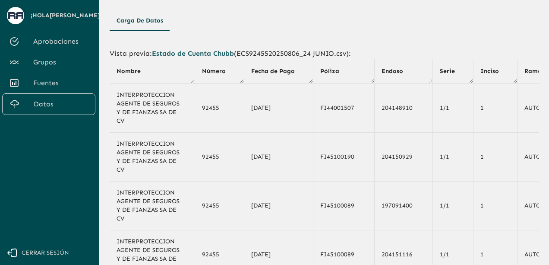
scroll to position [169, 0]
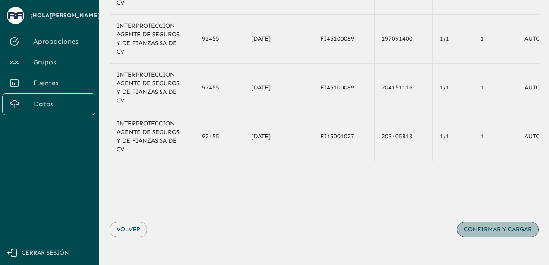
click at [503, 224] on button "Confirmar y cargar" at bounding box center [498, 229] width 82 height 16
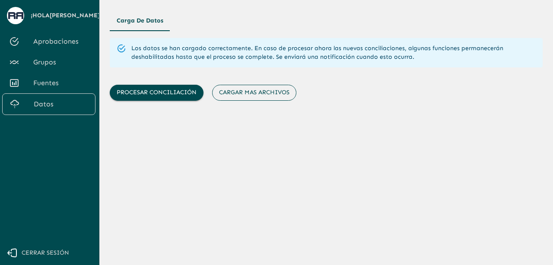
click at [262, 89] on button "Cargar mas archivos" at bounding box center [254, 93] width 84 height 16
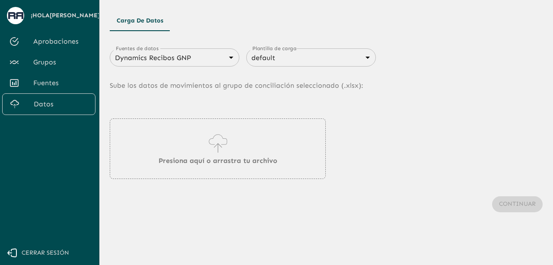
click at [187, 65] on div "Dynamics Recibos GNP 683f283f336112e7999fc7c3 Fuentes de datos" at bounding box center [175, 57] width 130 height 18
click at [188, 64] on div "Dynamics Recibos GNP 683f283f336112e7999fc7c3 Fuentes de datos" at bounding box center [175, 57] width 130 height 18
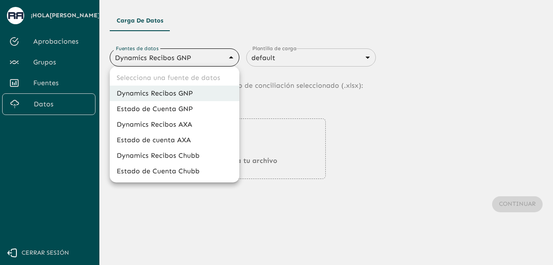
click at [206, 58] on body "Se están procesando los movimientos. Algunas acciones permanecerán deshabilitad…" at bounding box center [276, 132] width 553 height 265
click at [180, 171] on li "Estado de Cuenta Chubb" at bounding box center [175, 171] width 130 height 16
type input "689d09c921c1a90337335caf"
type input "689d09ce21c1a90337335cb2"
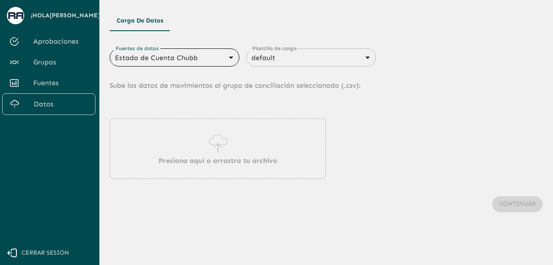
click at [199, 151] on div "Presiona aquí o arrastra tu archivo" at bounding box center [218, 148] width 216 height 60
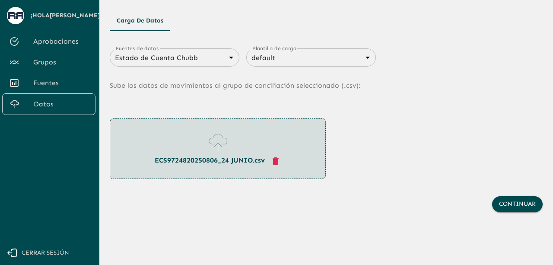
click at [528, 212] on div "Continuar" at bounding box center [326, 204] width 433 height 51
click at [518, 202] on button "Continuar" at bounding box center [517, 204] width 51 height 16
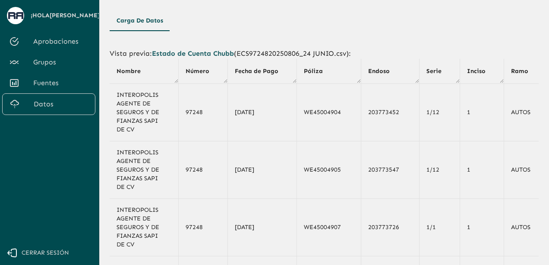
scroll to position [212, 0]
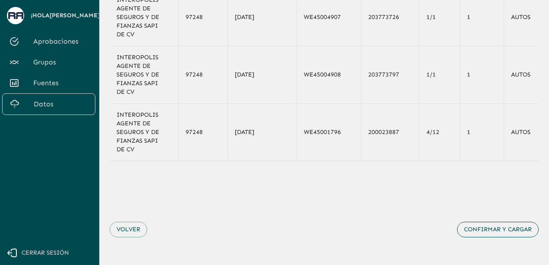
click at [508, 232] on button "Confirmar y cargar" at bounding box center [498, 229] width 82 height 16
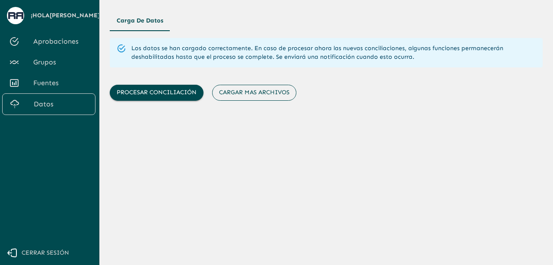
click at [255, 99] on button "Cargar mas archivos" at bounding box center [254, 93] width 84 height 16
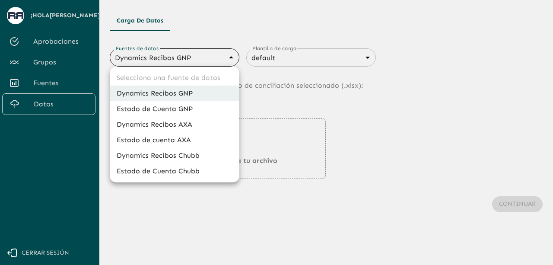
click at [192, 61] on body "Se están procesando los movimientos. Algunas acciones permanecerán deshabilitad…" at bounding box center [276, 132] width 553 height 265
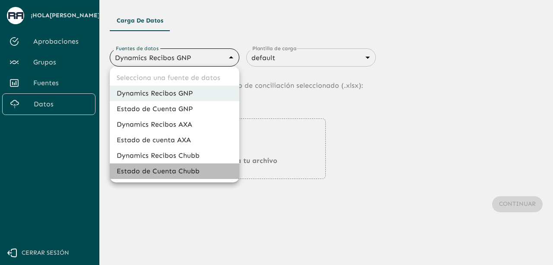
click at [182, 171] on li "Estado de Cuenta Chubb" at bounding box center [175, 171] width 130 height 16
type input "689d09c921c1a90337335caf"
type input "689d09ce21c1a90337335cb2"
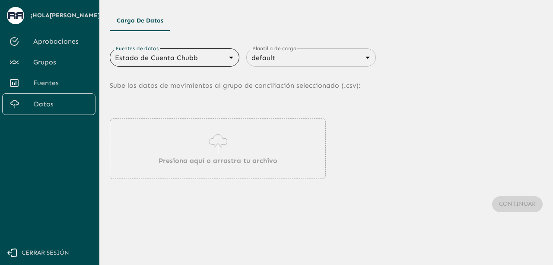
click at [195, 146] on div "Presiona aquí o arrastra tu archivo" at bounding box center [218, 148] width 216 height 60
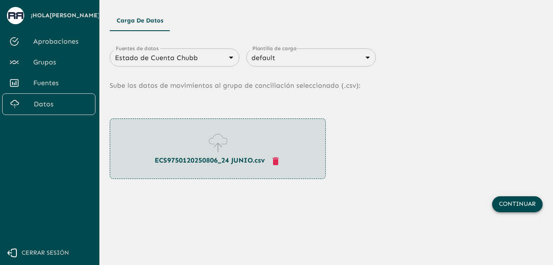
click at [512, 199] on button "Continuar" at bounding box center [517, 204] width 51 height 16
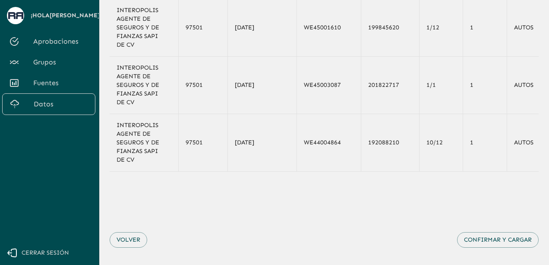
scroll to position [212, 0]
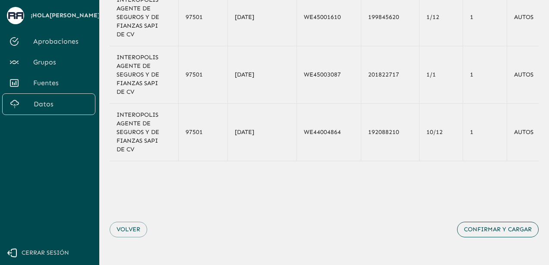
click at [506, 233] on button "Confirmar y cargar" at bounding box center [498, 229] width 82 height 16
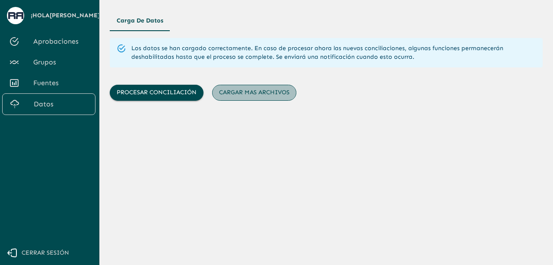
click at [236, 95] on button "Cargar mas archivos" at bounding box center [254, 93] width 84 height 16
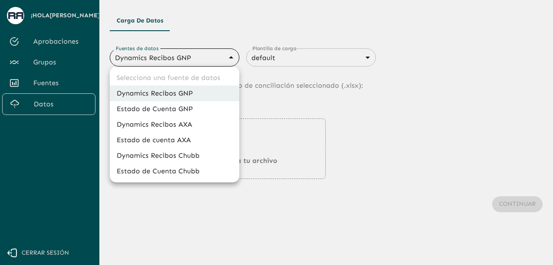
click at [221, 57] on body "Se están procesando los movimientos. Algunas acciones permanecerán deshabilitad…" at bounding box center [276, 132] width 553 height 265
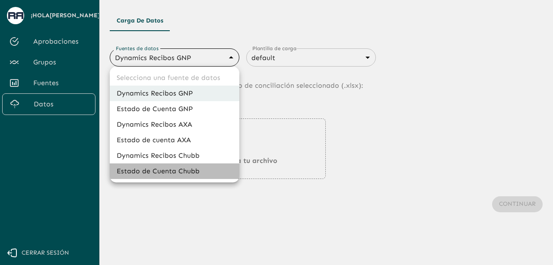
click at [186, 175] on li "Estado de Cuenta Chubb" at bounding box center [175, 171] width 130 height 16
type input "689d09c921c1a90337335caf"
type input "689d09ce21c1a90337335cb2"
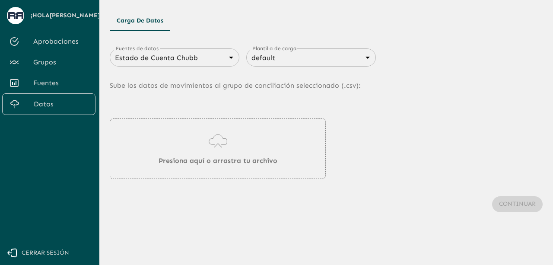
click at [220, 165] on p "Presiona aquí o arrastra tu archivo" at bounding box center [217, 160] width 119 height 10
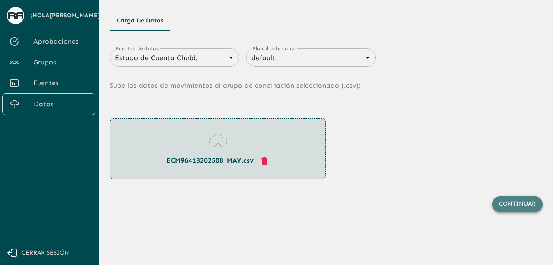
click at [514, 198] on button "Continuar" at bounding box center [517, 204] width 51 height 16
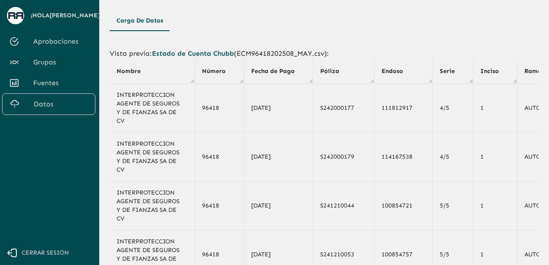
scroll to position [169, 0]
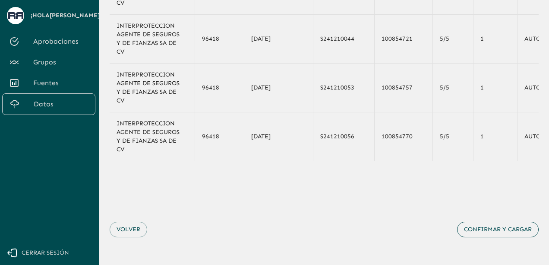
click at [515, 232] on button "Confirmar y cargar" at bounding box center [498, 229] width 82 height 16
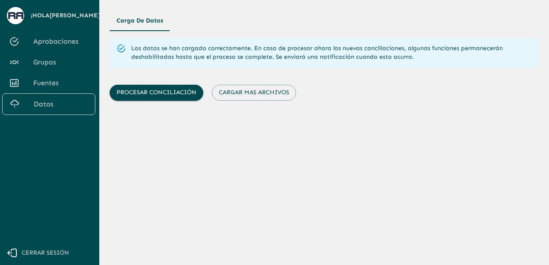
scroll to position [0, 0]
click at [250, 106] on main "Carga de Datos Los datos se han cargado correctamente. En caso de procesar ahor…" at bounding box center [325, 132] width 453 height 265
click at [247, 79] on div "Los datos se han cargado correctamente. En caso de procesar ahora las nuevas co…" at bounding box center [326, 69] width 433 height 63
click at [247, 81] on div "Los datos se han cargado correctamente. En caso de procesar ahora las nuevas co…" at bounding box center [326, 69] width 433 height 63
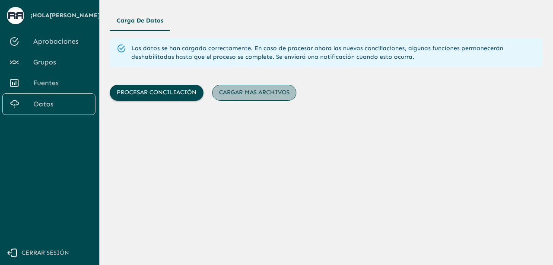
click at [250, 88] on button "Cargar mas archivos" at bounding box center [254, 93] width 84 height 16
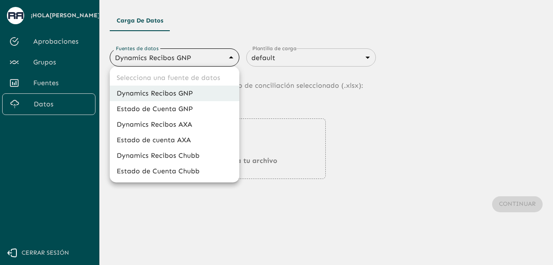
click at [208, 61] on body "Se están procesando los movimientos. Algunas acciones permanecerán deshabilitad…" at bounding box center [276, 132] width 553 height 265
click at [186, 171] on li "Estado de Cuenta Chubb" at bounding box center [175, 171] width 130 height 16
type input "689d09c921c1a90337335caf"
type input "689d09ce21c1a90337335cb2"
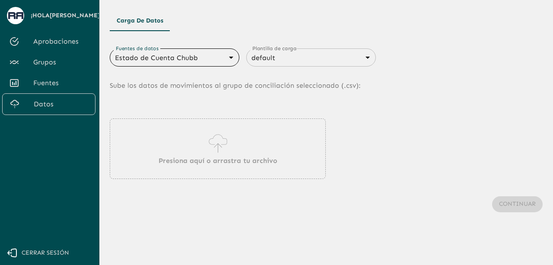
click at [217, 141] on icon at bounding box center [217, 143] width 25 height 24
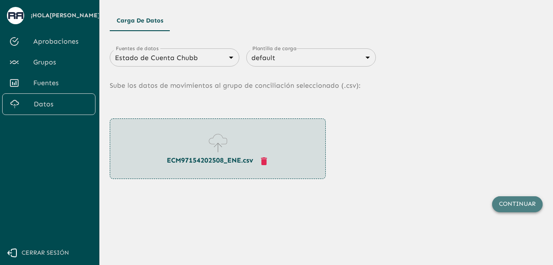
click at [520, 206] on button "Continuar" at bounding box center [517, 204] width 51 height 16
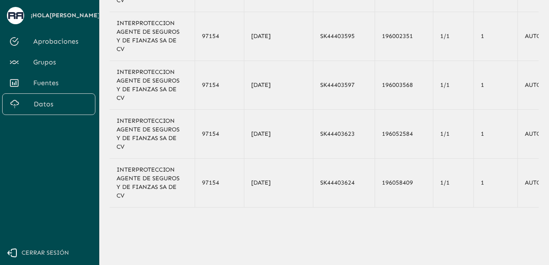
scroll to position [169, 0]
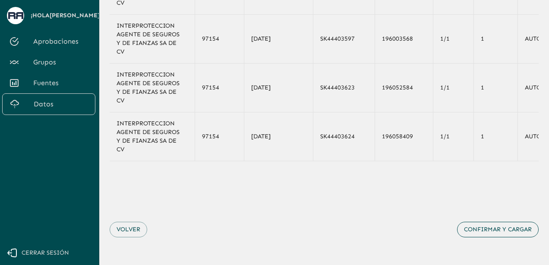
click at [498, 231] on button "Confirmar y cargar" at bounding box center [498, 229] width 82 height 16
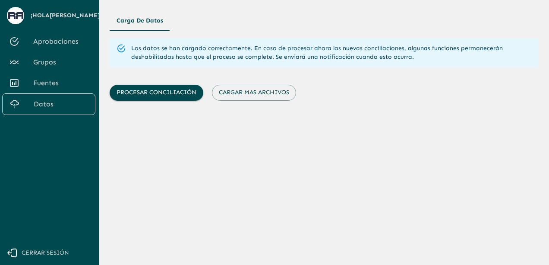
scroll to position [0, 0]
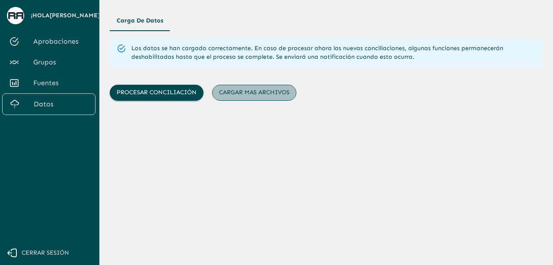
click at [238, 90] on button "Cargar mas archivos" at bounding box center [254, 93] width 84 height 16
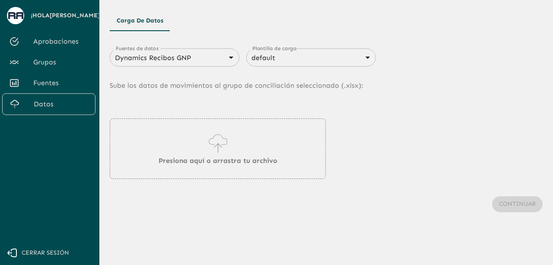
click at [233, 57] on body "Se están procesando los movimientos. Algunas acciones permanecerán deshabilitad…" at bounding box center [276, 132] width 553 height 265
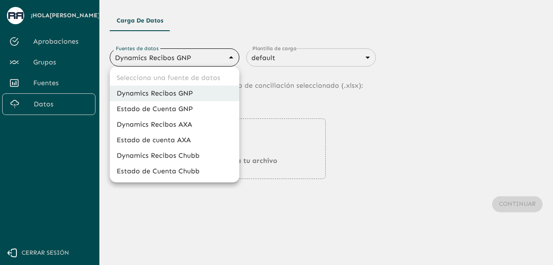
click at [212, 171] on li "Estado de Cuenta Chubb" at bounding box center [175, 171] width 130 height 16
type input "689d09c921c1a90337335caf"
type input "689d09ce21c1a90337335cb2"
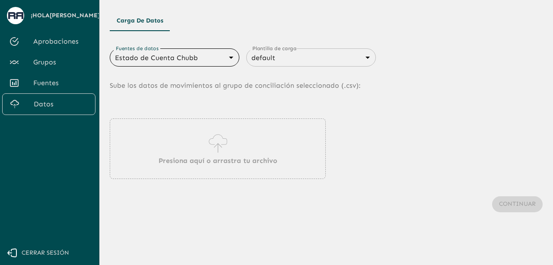
click at [221, 149] on icon at bounding box center [217, 143] width 25 height 24
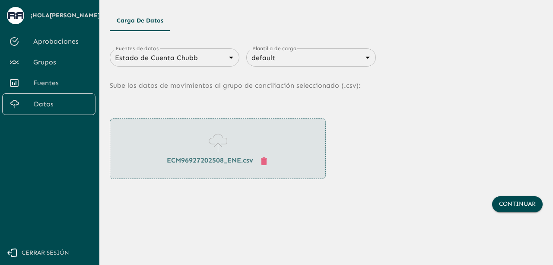
click at [253, 150] on div "ECM96927202508_ENE.csv" at bounding box center [218, 148] width 216 height 60
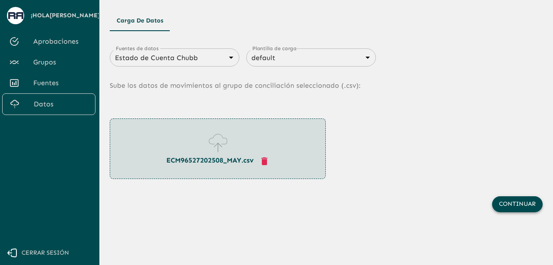
click at [531, 204] on button "Continuar" at bounding box center [517, 204] width 51 height 16
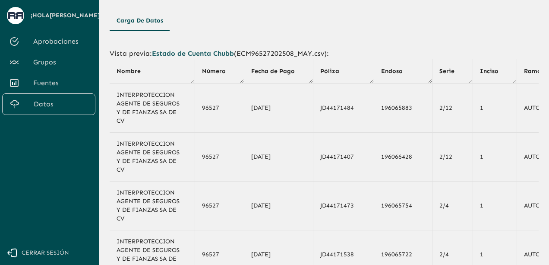
scroll to position [169, 0]
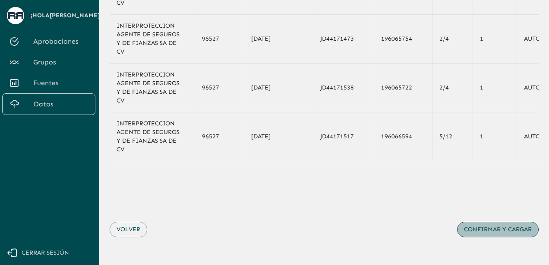
click at [484, 230] on button "Confirmar y cargar" at bounding box center [498, 229] width 82 height 16
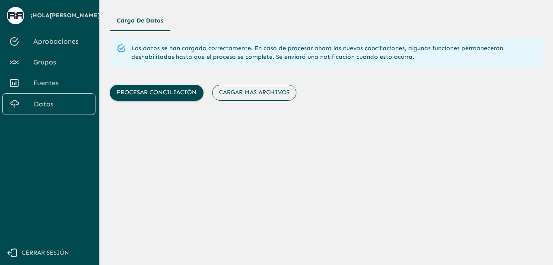
click at [249, 90] on button "Cargar mas archivos" at bounding box center [254, 93] width 84 height 16
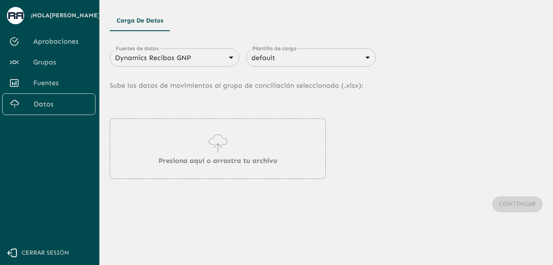
click at [223, 59] on body "Se están procesando los movimientos. Algunas acciones permanecerán deshabilitad…" at bounding box center [276, 132] width 553 height 265
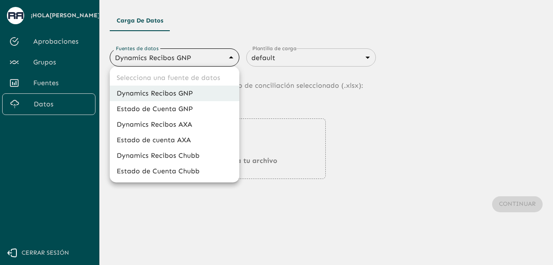
click at [192, 173] on li "Estado de Cuenta Chubb" at bounding box center [175, 171] width 130 height 16
type input "689d09c921c1a90337335caf"
type input "689d09ce21c1a90337335cb2"
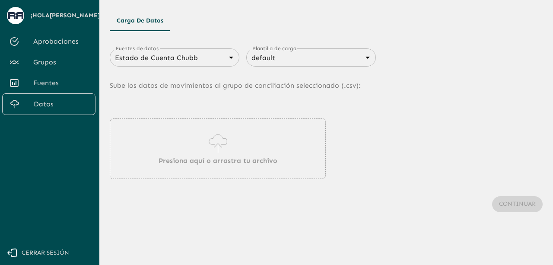
click at [210, 158] on p "Presiona aquí o arrastra tu archivo" at bounding box center [217, 160] width 119 height 10
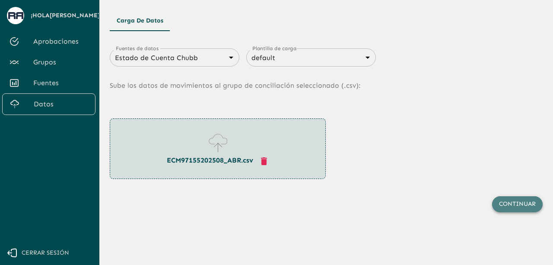
click at [513, 200] on button "Continuar" at bounding box center [517, 204] width 51 height 16
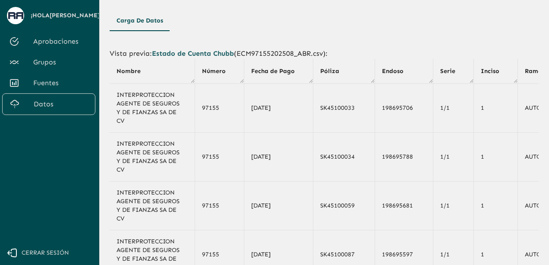
scroll to position [169, 0]
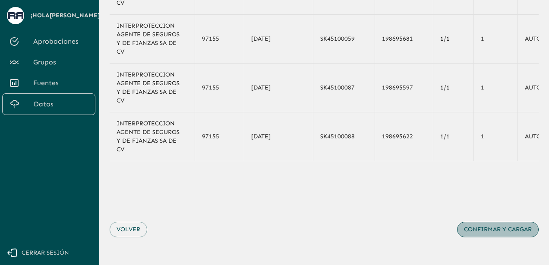
click at [511, 232] on button "Confirmar y cargar" at bounding box center [498, 229] width 82 height 16
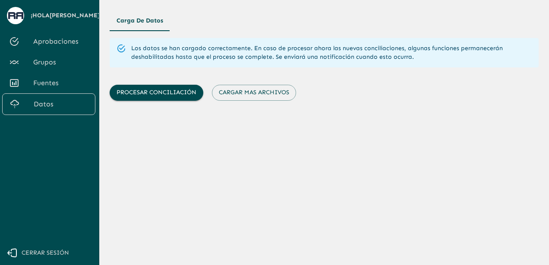
scroll to position [0, 0]
click at [246, 92] on button "Cargar mas archivos" at bounding box center [254, 93] width 84 height 16
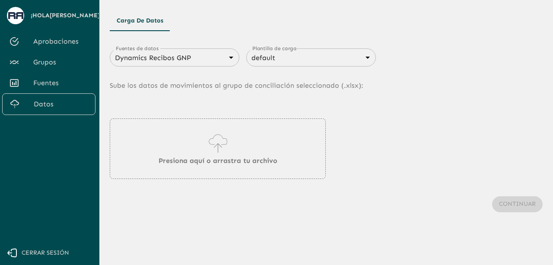
click at [214, 51] on div "Dynamics Recibos GNP 683f283f336112e7999fc7c3 Fuentes de datos" at bounding box center [175, 57] width 130 height 18
click at [227, 60] on body "Se están procesando los movimientos. Algunas acciones permanecerán deshabilitad…" at bounding box center [276, 132] width 553 height 265
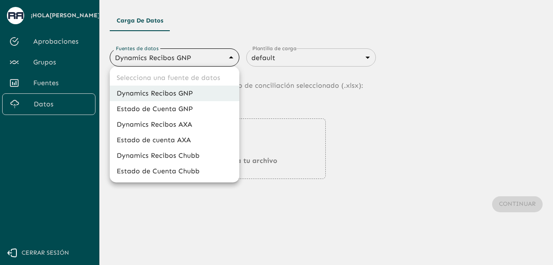
click at [191, 180] on ul "Selecciona una fuente de datos Dynamics Recibos GNP Estado de Cuenta GNP Dynami…" at bounding box center [175, 124] width 130 height 116
click at [190, 172] on li "Estado de Cuenta Chubb" at bounding box center [175, 171] width 130 height 16
type input "689d09c921c1a90337335caf"
type input "689d09ce21c1a90337335cb2"
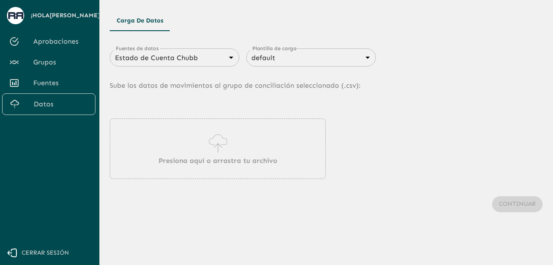
click at [212, 146] on icon at bounding box center [217, 143] width 25 height 24
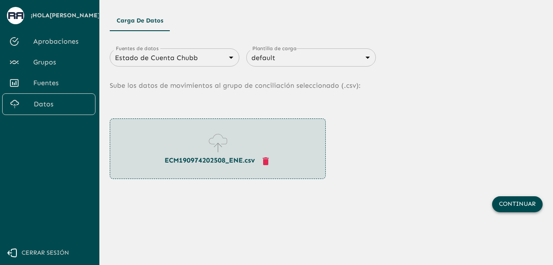
click at [525, 201] on button "Continuar" at bounding box center [517, 204] width 51 height 16
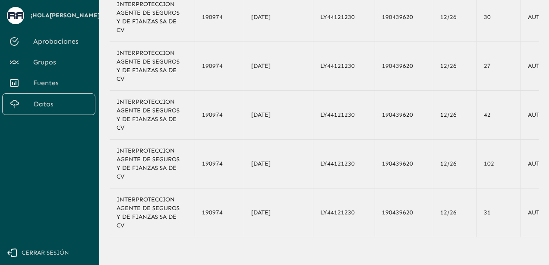
scroll to position [169, 0]
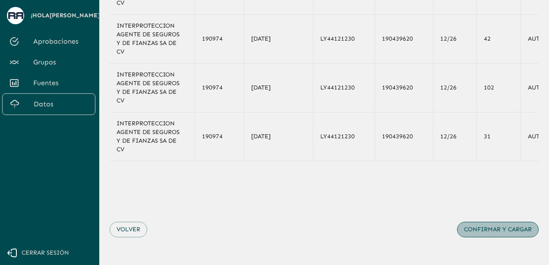
click at [504, 233] on button "Confirmar y cargar" at bounding box center [498, 229] width 82 height 16
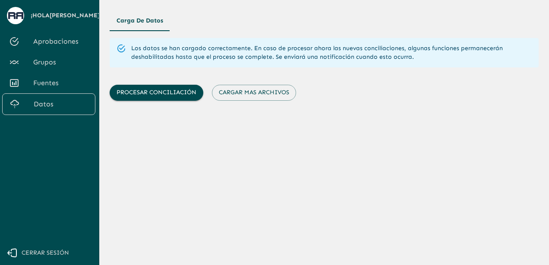
scroll to position [0, 0]
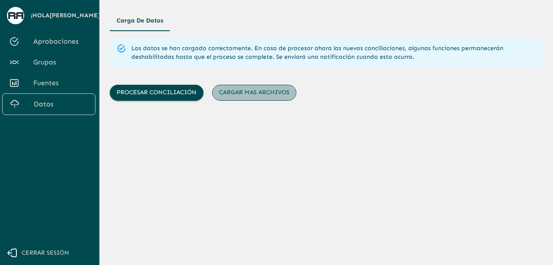
click at [264, 94] on button "Cargar mas archivos" at bounding box center [254, 93] width 84 height 16
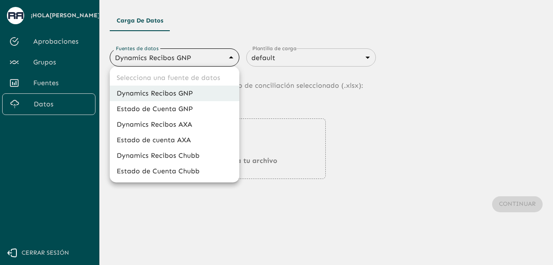
click at [191, 63] on body "Se están procesando los movimientos. Algunas acciones permanecerán deshabilitad…" at bounding box center [276, 132] width 553 height 265
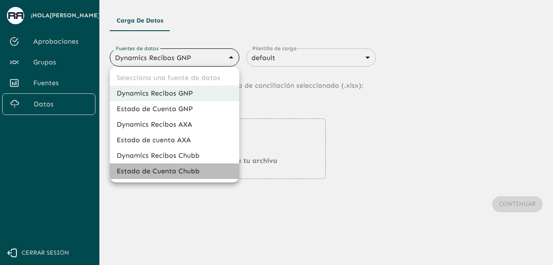
click at [194, 174] on li "Estado de Cuenta Chubb" at bounding box center [175, 171] width 130 height 16
type input "689d09c921c1a90337335caf"
type input "689d09ce21c1a90337335cb2"
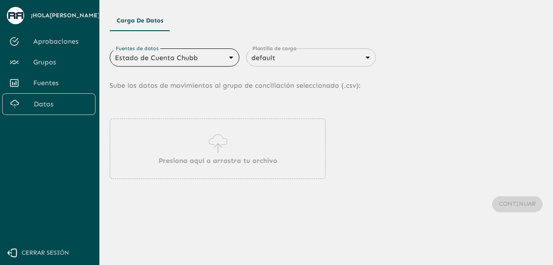
click at [206, 139] on icon at bounding box center [217, 143] width 25 height 24
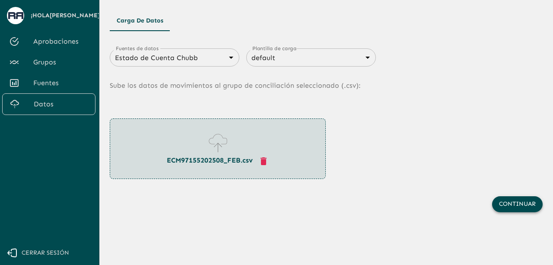
click at [505, 202] on button "Continuar" at bounding box center [517, 204] width 51 height 16
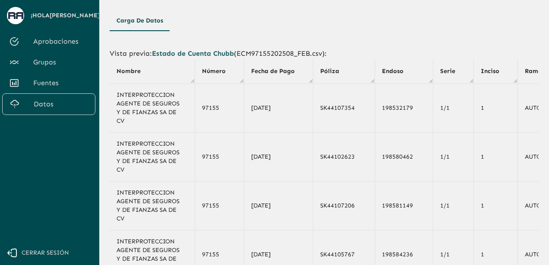
scroll to position [169, 0]
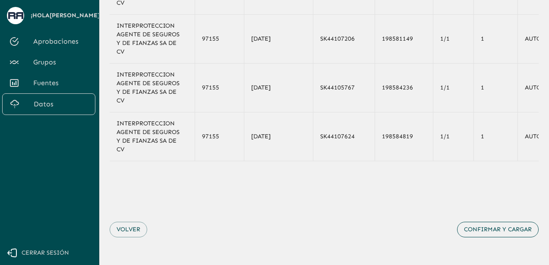
click at [490, 229] on button "Confirmar y cargar" at bounding box center [498, 229] width 82 height 16
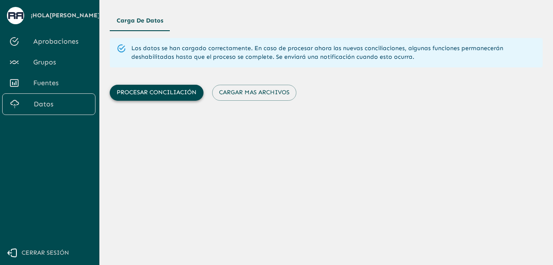
click at [148, 95] on button "Procesar conciliación" at bounding box center [157, 93] width 94 height 16
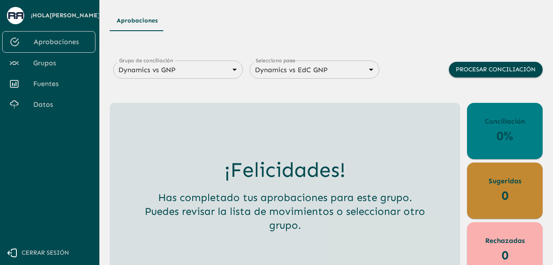
click at [228, 70] on body "Se están procesando los movimientos. Algunas acciones permanecerán deshabilitad…" at bounding box center [276, 132] width 553 height 265
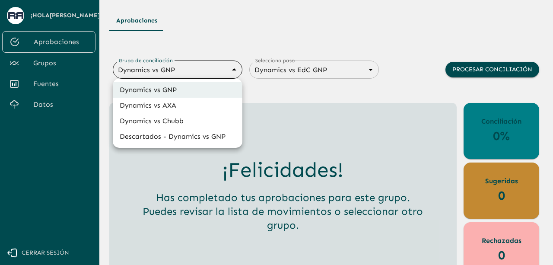
click at [185, 116] on li "Dynamics vs Chubb" at bounding box center [178, 121] width 130 height 16
type input "68a4fa31dcf0943ad4a1d1ca"
type input "68a77f54edf762ea3ce6cff6"
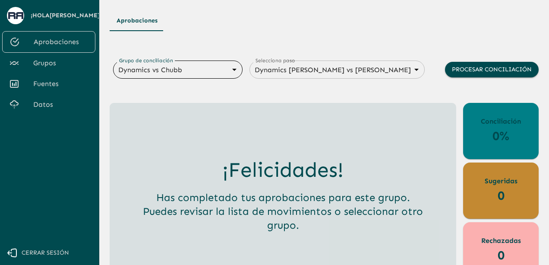
scroll to position [13, 0]
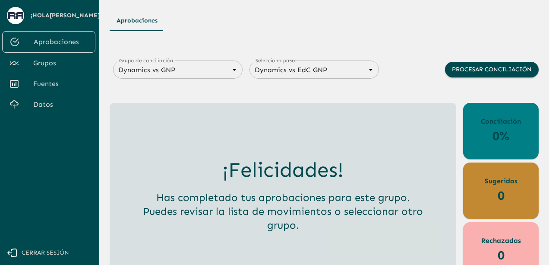
click at [229, 70] on body "Se están procesando los movimientos. Algunas acciones permanecerán deshabilitad…" at bounding box center [274, 132] width 549 height 265
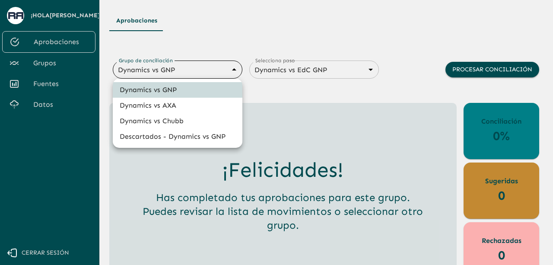
click at [196, 120] on li "Dynamics vs Chubb" at bounding box center [178, 121] width 130 height 16
type input "68a4fa31dcf0943ad4a1d1ca"
type input "68a77f54edf762ea3ce6cff6"
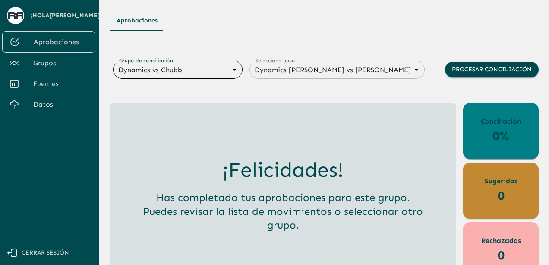
scroll to position [13, 0]
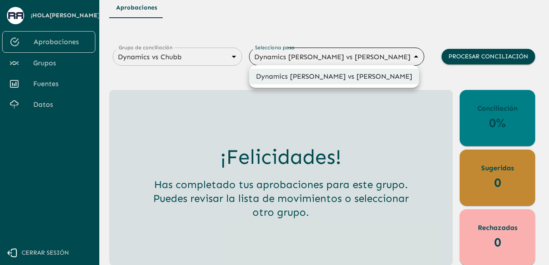
click at [364, 57] on body "Se están procesando los movimientos. Algunas acciones permanecerán deshabilitad…" at bounding box center [274, 119] width 549 height 265
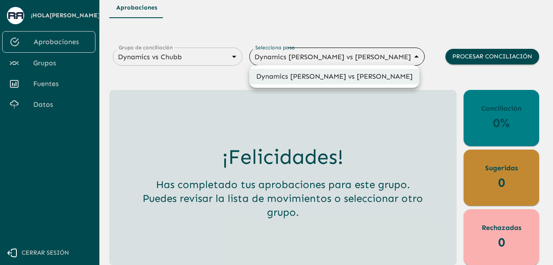
click at [294, 80] on li "Dynamics [PERSON_NAME] vs [PERSON_NAME]" at bounding box center [334, 77] width 170 height 16
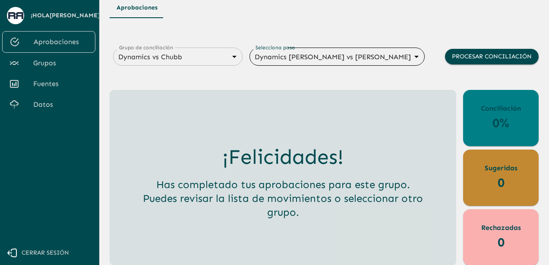
click at [50, 60] on span "Grupos" at bounding box center [60, 63] width 55 height 10
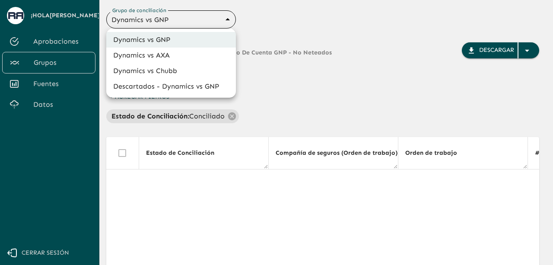
click at [195, 15] on body "Se están procesando los movimientos. Algunas acciones permanecerán deshabilitad…" at bounding box center [276, 132] width 553 height 265
click at [155, 73] on li "Dynamics vs Chubb" at bounding box center [171, 71] width 130 height 16
type input "68a4fa31dcf0943ad4a1d1ca"
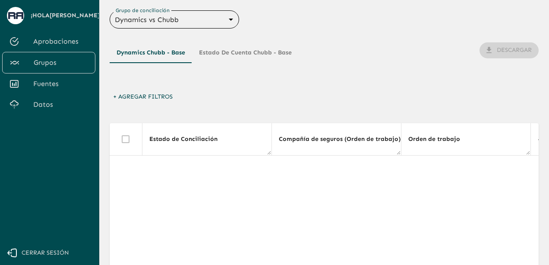
click at [68, 38] on span "Aprobaciones" at bounding box center [60, 41] width 55 height 10
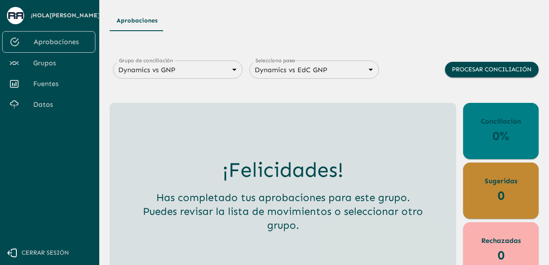
scroll to position [13, 0]
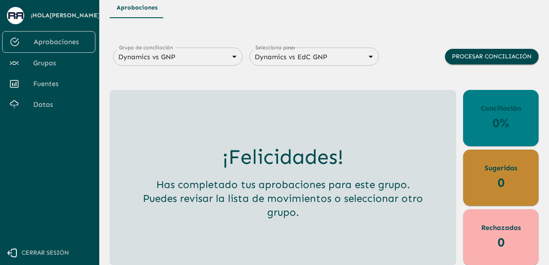
click at [47, 87] on span "Fuentes" at bounding box center [60, 84] width 55 height 10
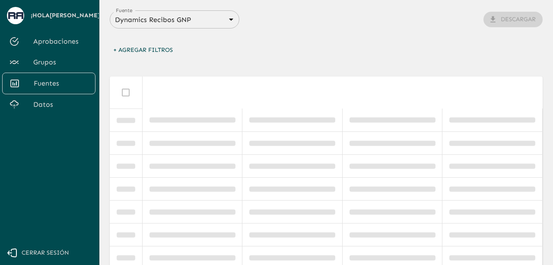
click at [215, 22] on body "Se están procesando los movimientos. Algunas acciones permanecerán deshabilitad…" at bounding box center [276, 132] width 553 height 265
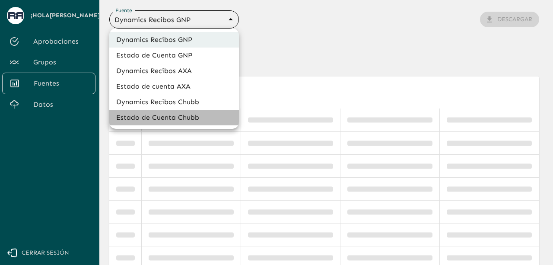
click at [174, 115] on li "Estado de Cuenta Chubb" at bounding box center [174, 118] width 130 height 16
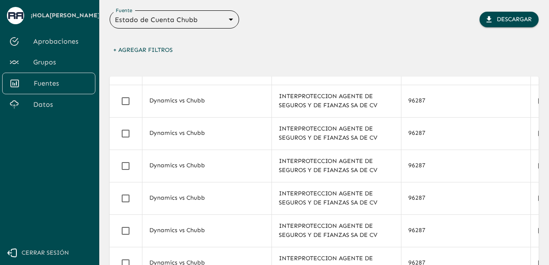
scroll to position [3, 0]
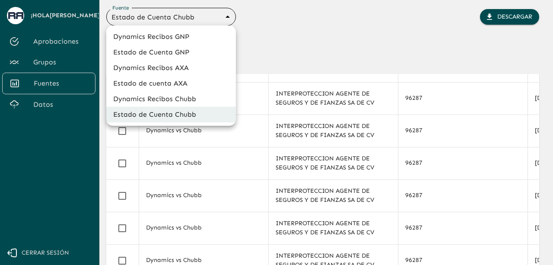
click at [225, 19] on body "Se están procesando los movimientos. Algunas acciones permanecerán deshabilitad…" at bounding box center [276, 129] width 553 height 265
click at [183, 98] on li "Dynamics Recibos Chubb" at bounding box center [171, 99] width 130 height 16
type input "689e1556cd921e7dc77ad380"
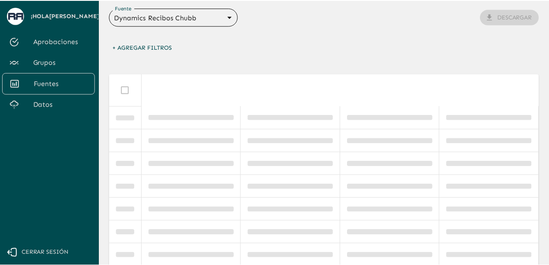
scroll to position [0, 0]
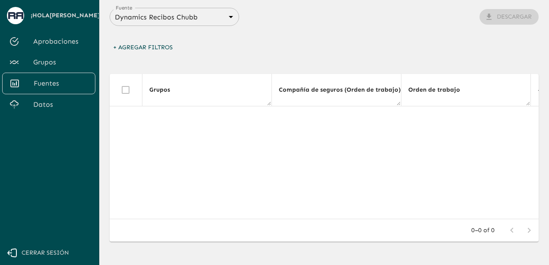
click at [384, 40] on div "+ Agregar Filtros" at bounding box center [324, 50] width 429 height 20
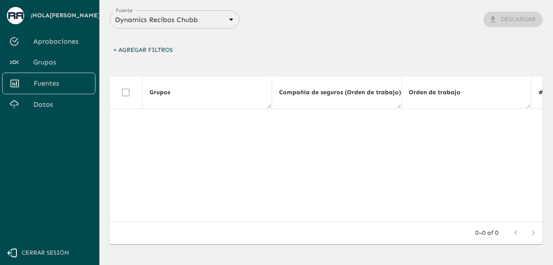
click at [201, 21] on body "Se están procesando los movimientos. Algunas acciones permanecerán deshabilitad…" at bounding box center [276, 132] width 553 height 265
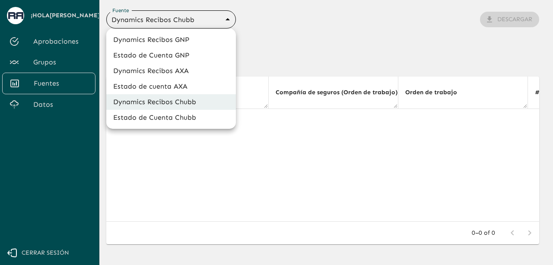
click at [290, 46] on div at bounding box center [276, 132] width 553 height 265
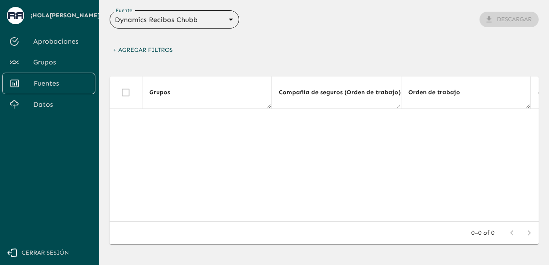
click at [50, 102] on span "Datos" at bounding box center [60, 104] width 55 height 10
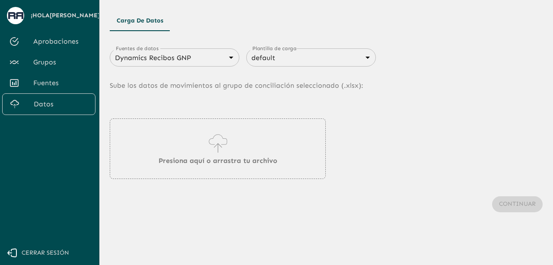
click at [199, 59] on body "Se están procesando los movimientos. Algunas acciones permanecerán deshabilitad…" at bounding box center [276, 132] width 553 height 265
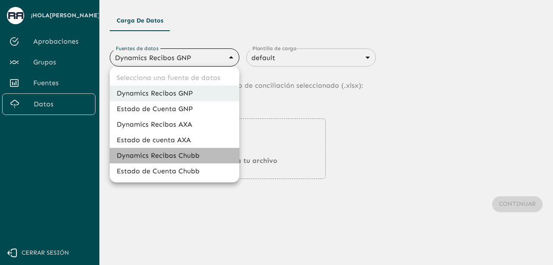
click at [181, 157] on li "Dynamics Recibos Chubb" at bounding box center [175, 156] width 130 height 16
type input "689e1556cd921e7dc77ad380"
type input "689e16f88d8cdb3947696e28"
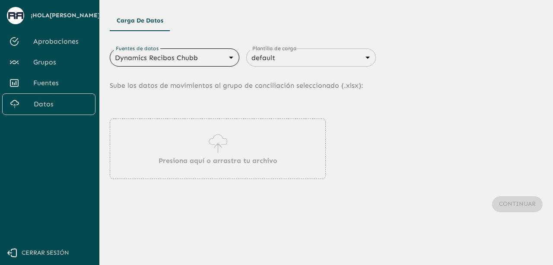
click at [184, 161] on p "Presiona aquí o arrastra tu archivo" at bounding box center [217, 160] width 119 height 10
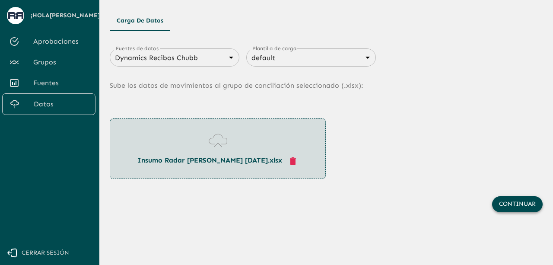
click at [514, 200] on button "Continuar" at bounding box center [517, 204] width 51 height 16
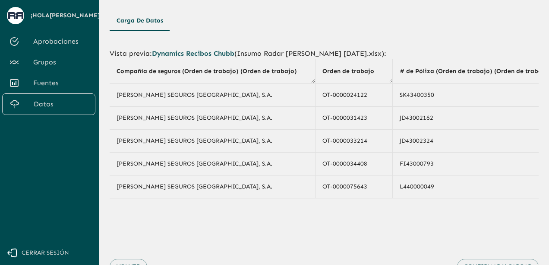
scroll to position [40, 0]
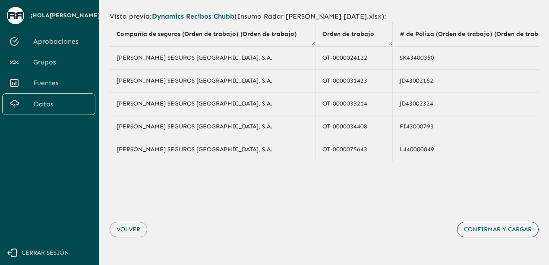
click at [507, 227] on button "Confirmar y cargar" at bounding box center [498, 229] width 82 height 16
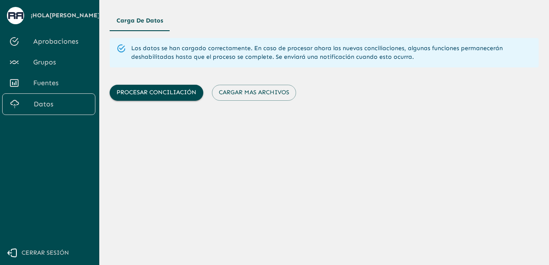
scroll to position [0, 0]
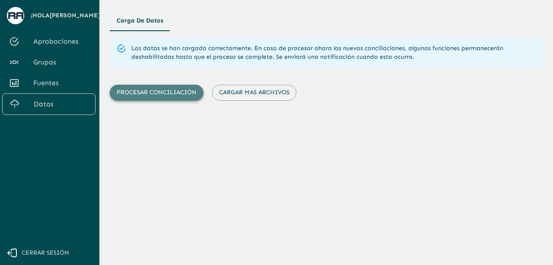
click at [163, 88] on button "Procesar conciliación" at bounding box center [157, 93] width 94 height 16
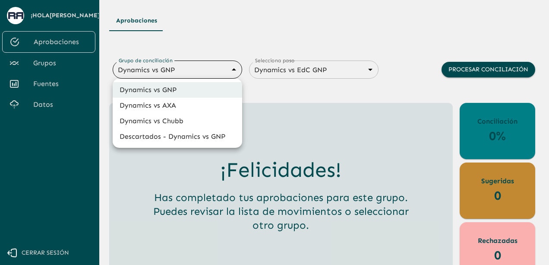
click at [183, 65] on body "Se están procesando los movimientos. Algunas acciones permanecerán deshabilitad…" at bounding box center [274, 132] width 549 height 265
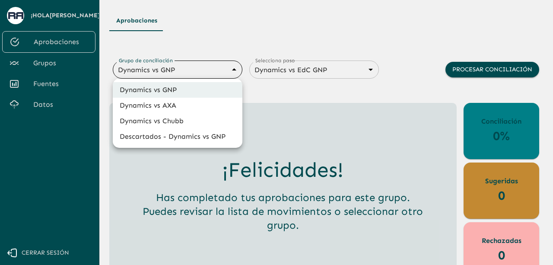
click at [168, 124] on li "Dynamics vs Chubb" at bounding box center [178, 121] width 130 height 16
type input "68a4fa31dcf0943ad4a1d1ca"
type input "68a77f54edf762ea3ce6cff6"
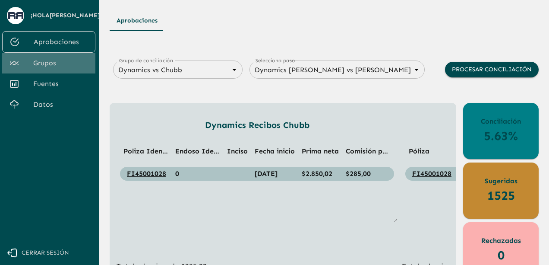
click at [51, 63] on span "Grupos" at bounding box center [60, 63] width 55 height 10
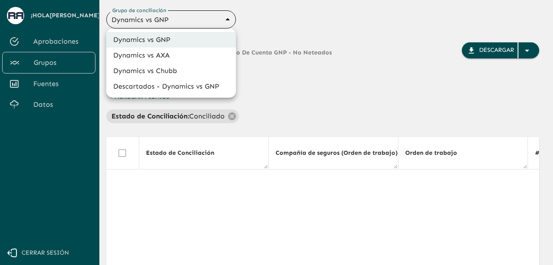
click at [186, 24] on body "Se están procesando los movimientos. Algunas acciones permanecerán deshabilitad…" at bounding box center [276, 132] width 553 height 265
click at [164, 75] on li "Dynamics vs Chubb" at bounding box center [171, 71] width 130 height 16
type input "68a4fa31dcf0943ad4a1d1ca"
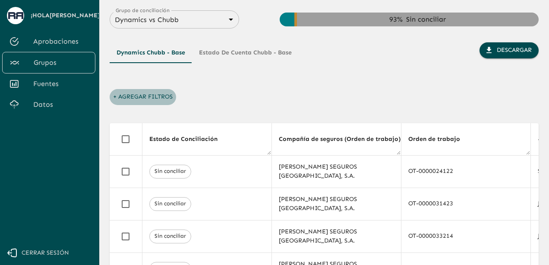
click at [128, 91] on button "+ Agregar Filtros" at bounding box center [143, 97] width 66 height 16
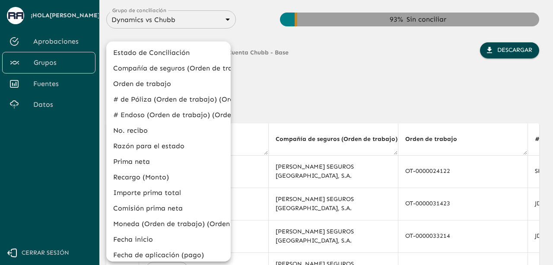
click at [141, 56] on li "Estado de Conciliación" at bounding box center [168, 53] width 124 height 16
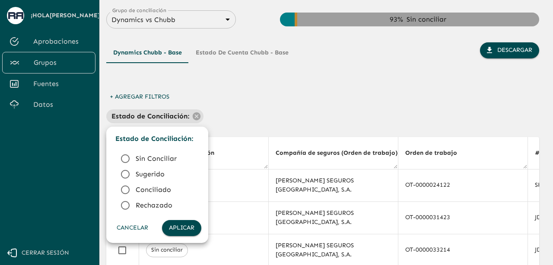
click at [123, 193] on icon at bounding box center [125, 189] width 9 height 9
click at [179, 228] on button "Aplicar" at bounding box center [181, 228] width 39 height 16
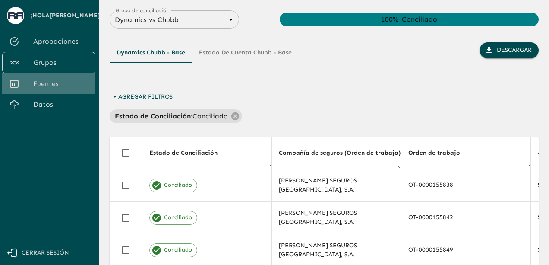
click at [50, 84] on span "Fuentes" at bounding box center [60, 84] width 55 height 10
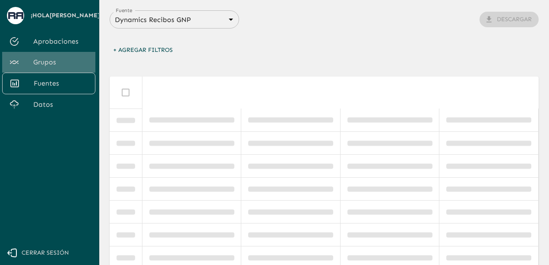
click at [58, 58] on span "Grupos" at bounding box center [60, 62] width 55 height 10
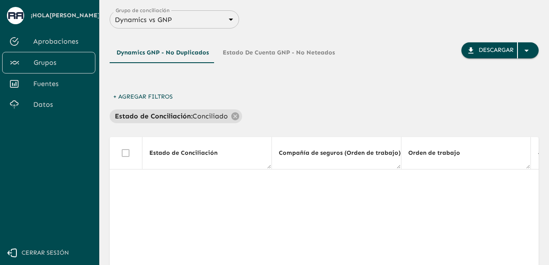
click at [206, 18] on body "Se están procesando los movimientos. Algunas acciones permanecerán deshabilitad…" at bounding box center [274, 132] width 549 height 265
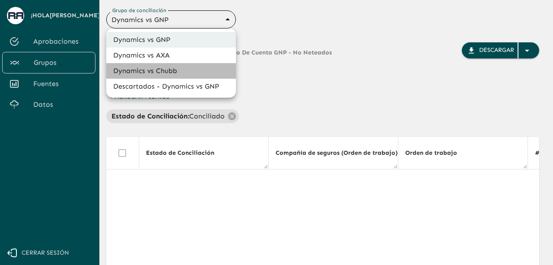
click at [151, 73] on li "Dynamics vs Chubb" at bounding box center [171, 71] width 130 height 16
type input "68a4fa31dcf0943ad4a1d1ca"
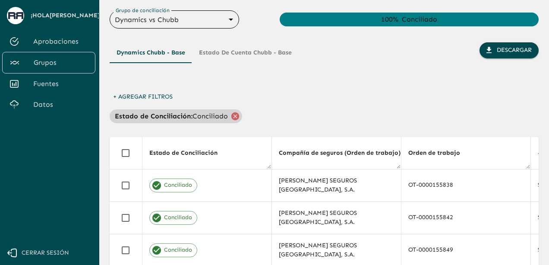
click at [231, 115] on icon at bounding box center [235, 116] width 8 height 8
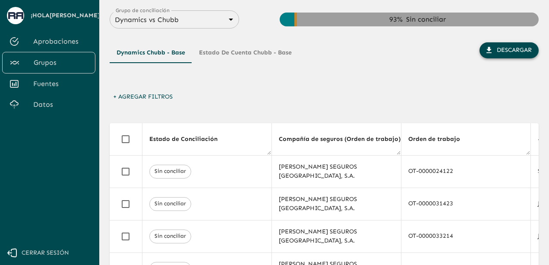
click at [506, 48] on button "Descargar" at bounding box center [509, 50] width 59 height 16
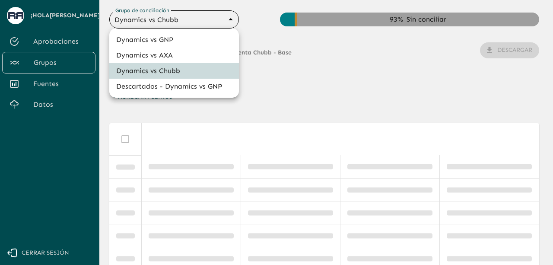
click at [202, 24] on body "Se están procesando los movimientos. Algunas acciones permanecerán deshabilitad…" at bounding box center [276, 132] width 553 height 265
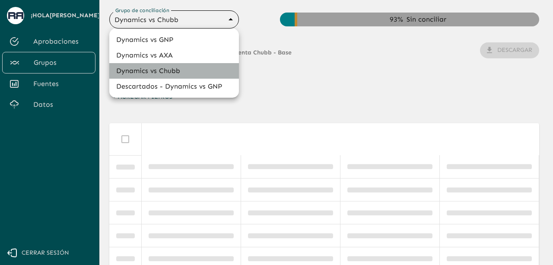
click at [166, 74] on li "Dynamics vs Chubb" at bounding box center [174, 71] width 130 height 16
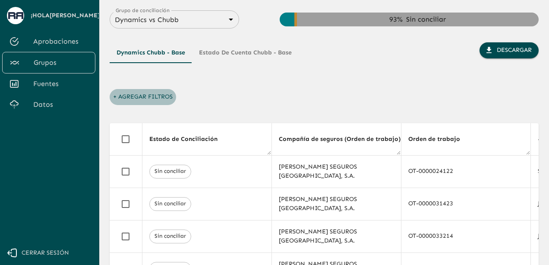
click at [114, 97] on button "+ Agregar Filtros" at bounding box center [143, 97] width 66 height 16
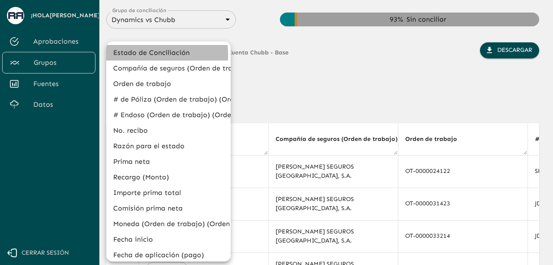
click at [139, 54] on li "Estado de Conciliación" at bounding box center [168, 53] width 124 height 16
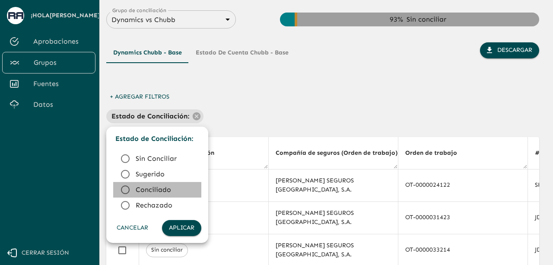
click at [124, 191] on icon at bounding box center [125, 189] width 10 height 10
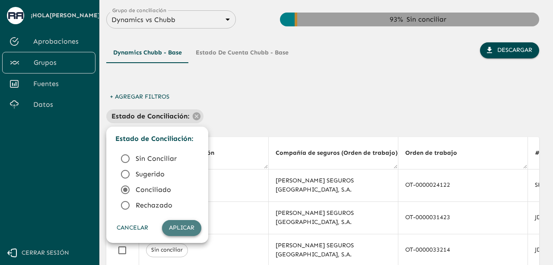
click at [172, 228] on button "Aplicar" at bounding box center [181, 228] width 39 height 16
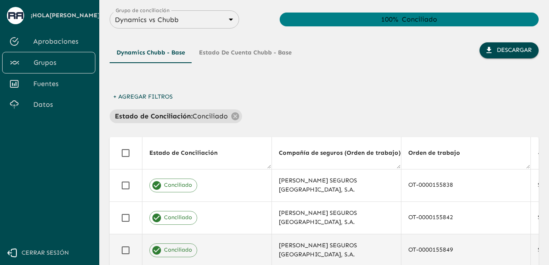
drag, startPoint x: 472, startPoint y: 262, endPoint x: 521, endPoint y: 262, distance: 48.4
click at [521, 262] on td "OT-0000155849" at bounding box center [466, 250] width 130 height 32
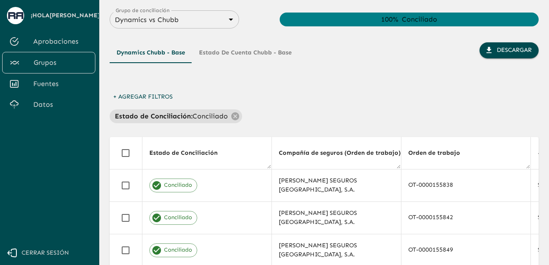
click at [498, 108] on div "+ Agregar Filtros Estado de Conciliación : Conciliado" at bounding box center [324, 106] width 429 height 34
click at [54, 253] on span "Cerrar sesión" at bounding box center [45, 252] width 47 height 11
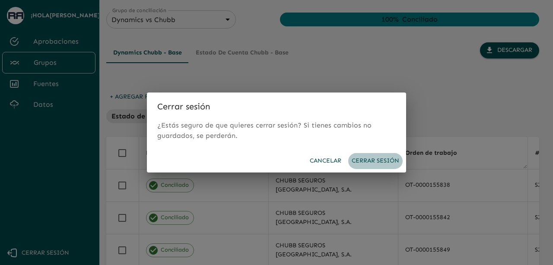
click at [362, 162] on button "Cerrar sesión" at bounding box center [375, 161] width 54 height 16
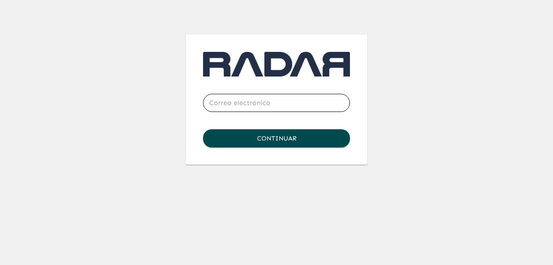
type input "[EMAIL_ADDRESS][DOMAIN_NAME]"
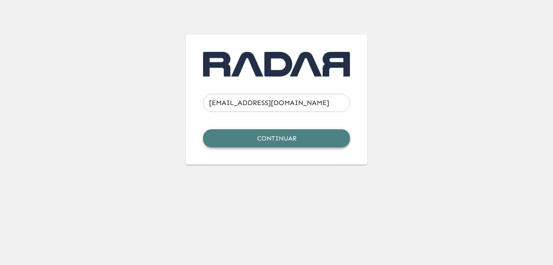
click at [287, 141] on button "Continuar" at bounding box center [276, 138] width 147 height 18
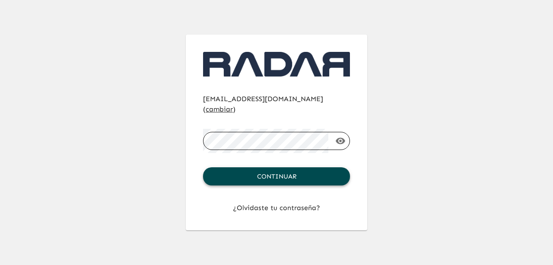
click at [281, 167] on button "Continuar" at bounding box center [276, 176] width 147 height 18
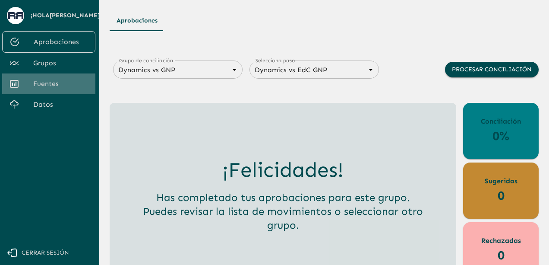
click at [51, 80] on span "Fuentes" at bounding box center [60, 84] width 55 height 10
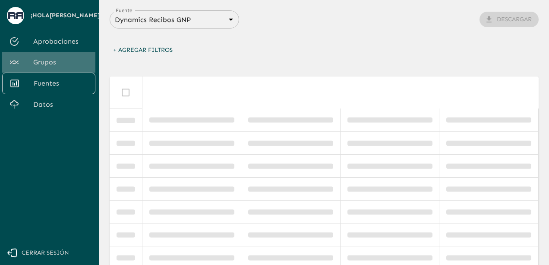
click at [51, 63] on span "Grupos" at bounding box center [60, 62] width 55 height 10
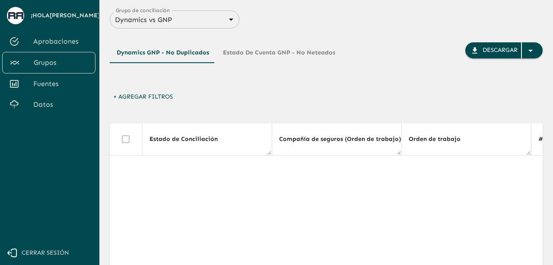
click at [214, 22] on body "Se están procesando los movimientos. Algunas acciones permanecerán deshabilitad…" at bounding box center [276, 132] width 553 height 265
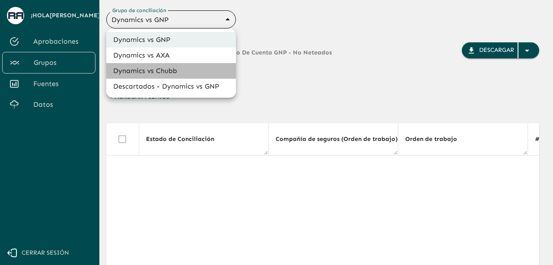
click at [169, 73] on li "Dynamics vs Chubb" at bounding box center [171, 71] width 130 height 16
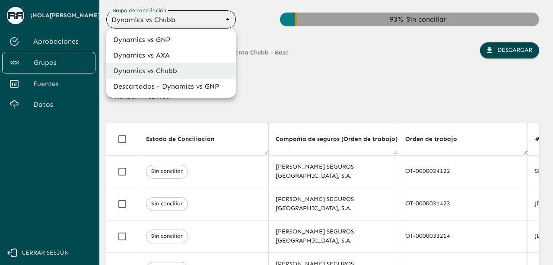
click at [181, 21] on body "Se están procesando los movimientos. Algunas acciones permanecerán deshabilitad…" at bounding box center [276, 132] width 553 height 265
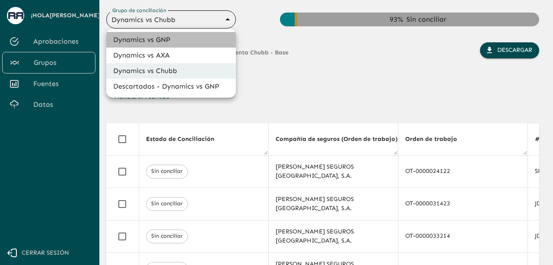
click at [168, 43] on li "Dynamics vs GNP" at bounding box center [171, 40] width 130 height 16
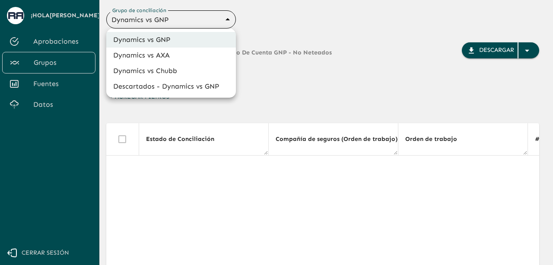
click at [171, 23] on body "Se están procesando los movimientos. Algunas acciones permanecerán deshabilitad…" at bounding box center [276, 132] width 553 height 265
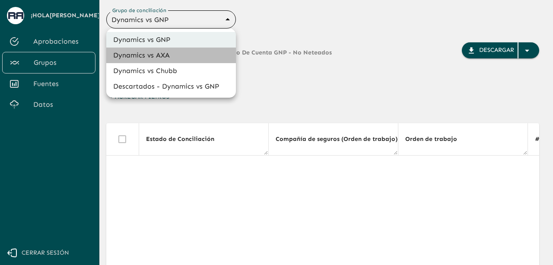
click at [172, 58] on li "Dynamics vs AXA" at bounding box center [171, 55] width 130 height 16
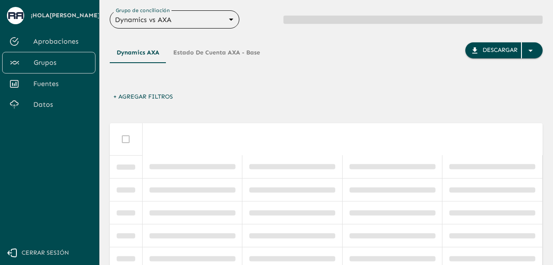
click at [185, 22] on body "Se están procesando los movimientos. Algunas acciones permanecerán deshabilitad…" at bounding box center [276, 132] width 553 height 265
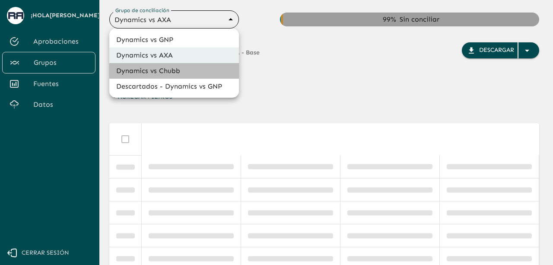
click at [177, 72] on li "Dynamics vs Chubb" at bounding box center [174, 71] width 130 height 16
type input "68a4fa31dcf0943ad4a1d1ca"
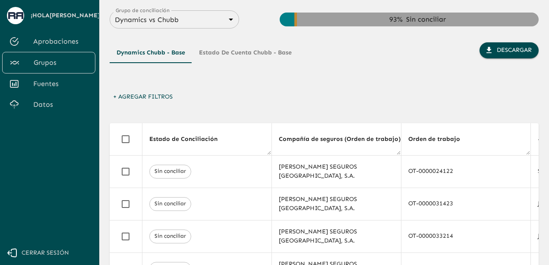
click at [325, 85] on div "Dynamics Chubb - Base Estado de Cuenta Chubb - Base Descargar" at bounding box center [324, 65] width 429 height 47
click at [111, 95] on button "+ Agregar Filtros" at bounding box center [143, 97] width 66 height 16
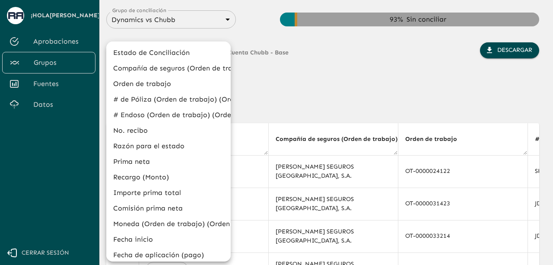
click at [150, 53] on li "Estado de Conciliación" at bounding box center [168, 53] width 124 height 16
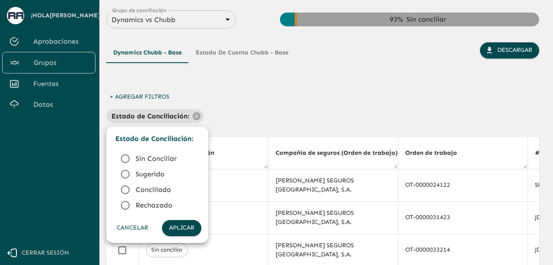
click at [126, 191] on icon at bounding box center [125, 189] width 10 height 10
click at [177, 228] on button "Aplicar" at bounding box center [181, 228] width 39 height 16
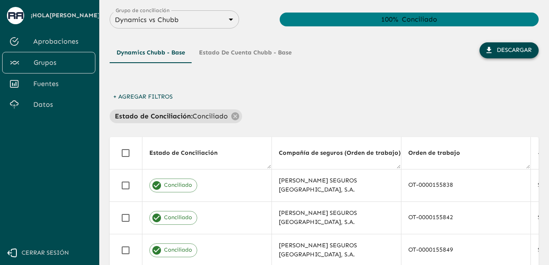
click at [491, 51] on icon "button" at bounding box center [489, 50] width 9 height 9
click at [60, 44] on span "Aprobaciones" at bounding box center [60, 41] width 55 height 10
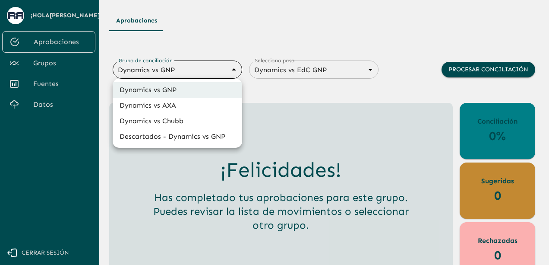
click at [217, 76] on body "Se están procesando los movimientos. Algunas acciones permanecerán deshabilitad…" at bounding box center [274, 132] width 549 height 265
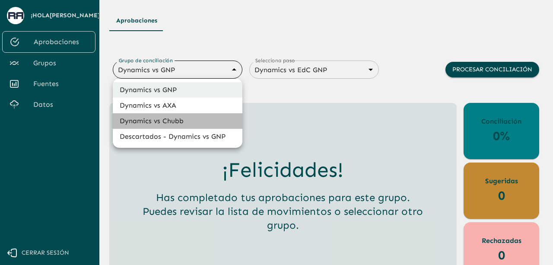
click at [179, 123] on li "Dynamics vs Chubb" at bounding box center [178, 121] width 130 height 16
type input "68a4fa31dcf0943ad4a1d1ca"
type input "68a77f54edf762ea3ce6cff6"
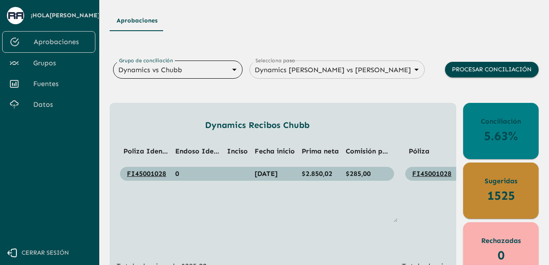
click at [62, 67] on span "Grupos" at bounding box center [60, 63] width 55 height 10
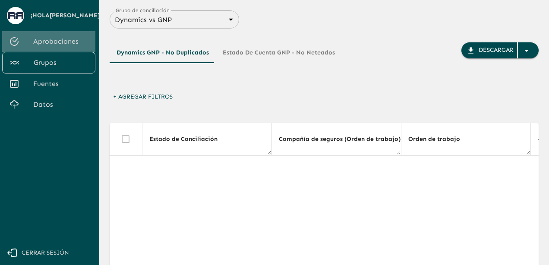
click at [70, 45] on span "Aprobaciones" at bounding box center [60, 41] width 55 height 10
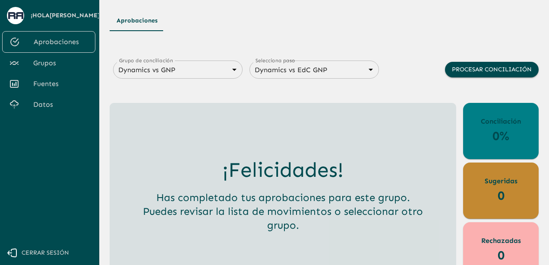
click at [187, 78] on div "Dynamics vs GNP 6848843415205559d9cb70b5 Grupo de conciliación" at bounding box center [178, 69] width 130 height 18
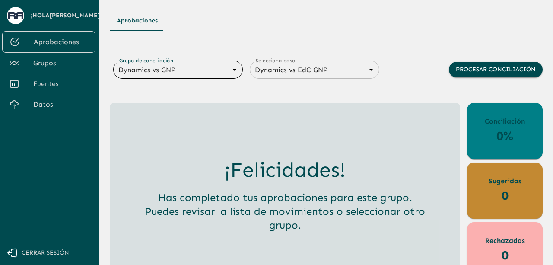
click at [221, 67] on body "Se están procesando los movimientos. Algunas acciones permanecerán deshabilitad…" at bounding box center [276, 132] width 553 height 265
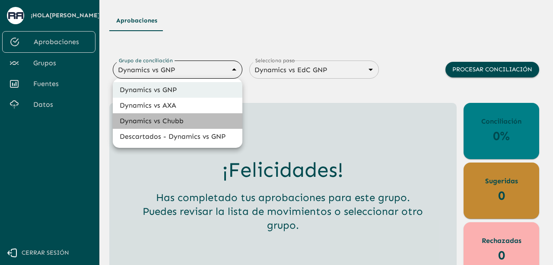
click at [183, 121] on li "Dynamics vs Chubb" at bounding box center [178, 121] width 130 height 16
type input "68a4fa31dcf0943ad4a1d1ca"
type input "68a77f54edf762ea3ce6cff6"
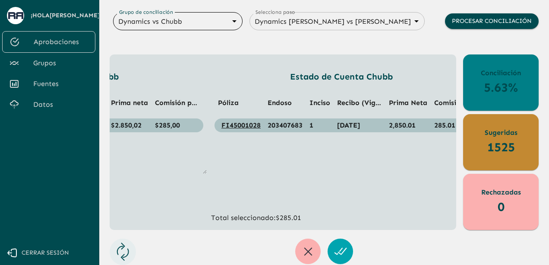
scroll to position [0, 192]
click at [336, 246] on icon "button" at bounding box center [341, 251] width 14 height 14
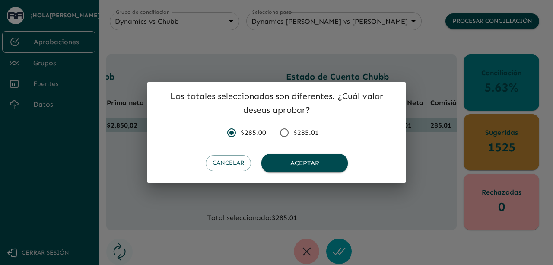
click at [288, 133] on input "$285.01" at bounding box center [284, 132] width 18 height 18
click at [296, 153] on div "Cancelar Aceptar" at bounding box center [276, 166] width 259 height 32
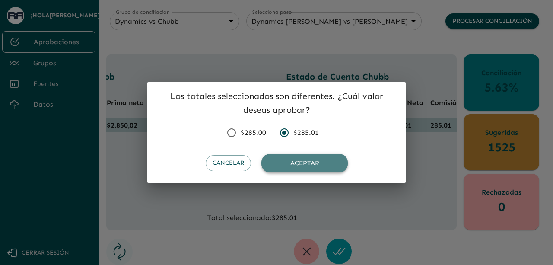
click at [297, 158] on button "Aceptar" at bounding box center [304, 163] width 86 height 18
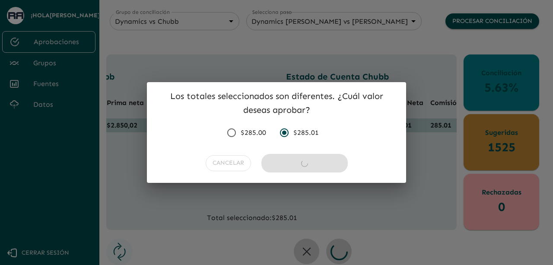
radio input "false"
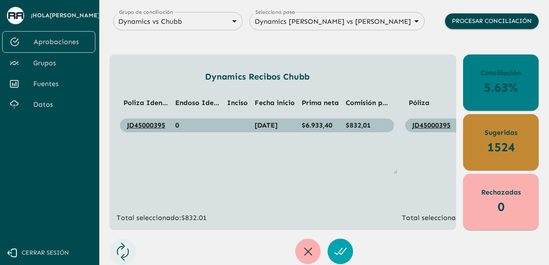
scroll to position [0, 202]
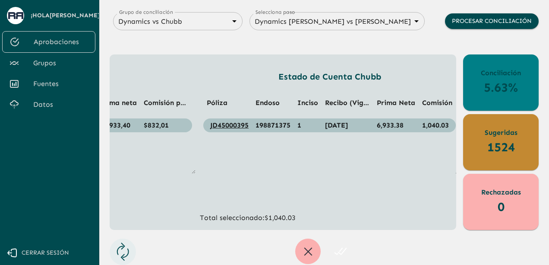
click at [339, 243] on button "button" at bounding box center [340, 250] width 25 height 25
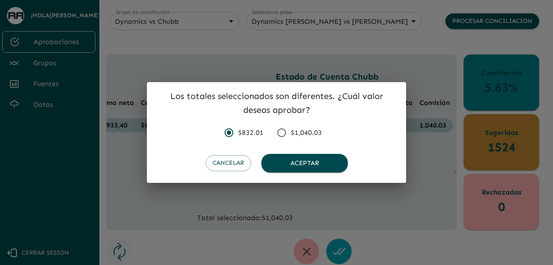
click at [283, 135] on input "$1,040.03" at bounding box center [281, 132] width 18 height 18
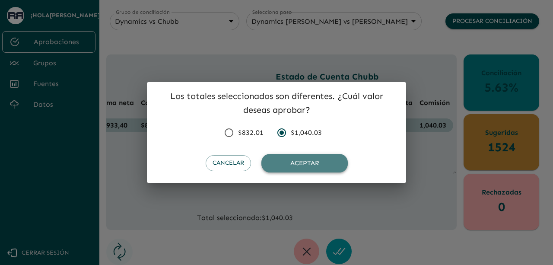
click at [294, 159] on button "Aceptar" at bounding box center [304, 163] width 86 height 18
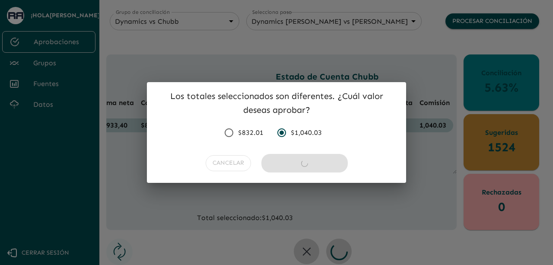
radio input "false"
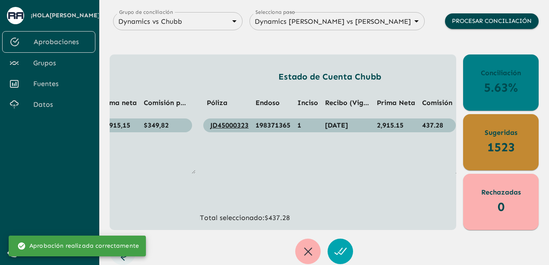
click at [55, 60] on span "Grupos" at bounding box center [60, 63] width 55 height 10
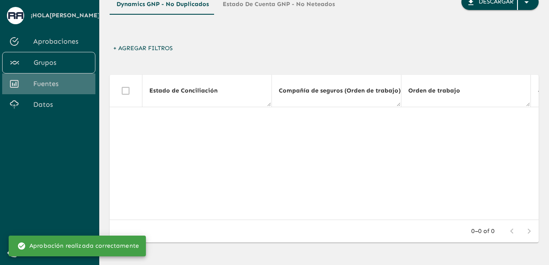
click at [50, 82] on span "Fuentes" at bounding box center [60, 84] width 55 height 10
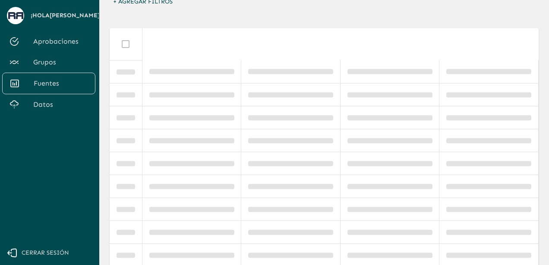
click at [72, 65] on span "Grupos" at bounding box center [60, 62] width 55 height 10
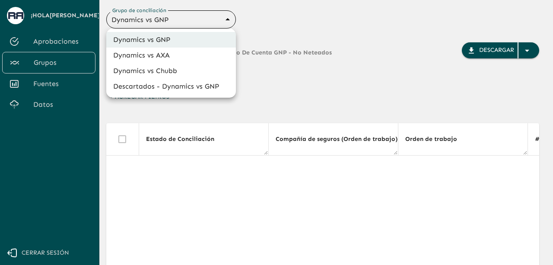
click at [213, 17] on body "Se están procesando los movimientos. Algunas acciones permanecerán deshabilitad…" at bounding box center [276, 132] width 553 height 265
click at [167, 68] on li "Dynamics vs Chubb" at bounding box center [171, 71] width 130 height 16
type input "68a4fa31dcf0943ad4a1d1ca"
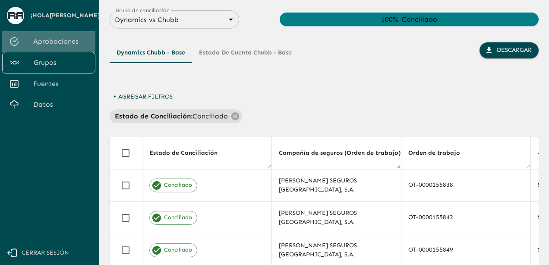
click at [66, 38] on span "Aprobaciones" at bounding box center [60, 41] width 55 height 10
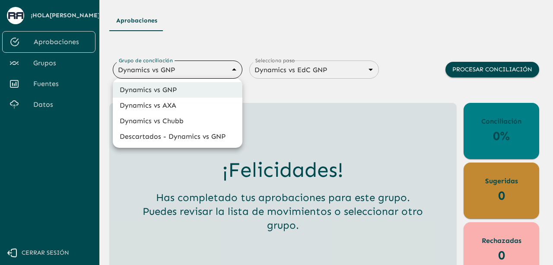
click at [219, 74] on body "Se están procesando los movimientos. Algunas acciones permanecerán deshabilitad…" at bounding box center [276, 132] width 553 height 265
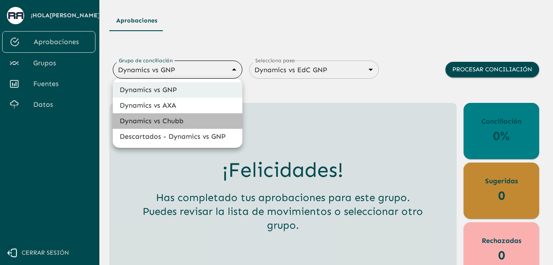
click at [173, 127] on li "Dynamics vs Chubb" at bounding box center [178, 121] width 130 height 16
type input "68a4fa31dcf0943ad4a1d1ca"
type input "68a77f54edf762ea3ce6cff6"
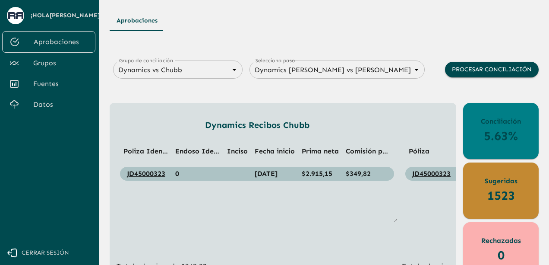
click at [397, 215] on div "Dynamics Recibos [PERSON_NAME] Poliza Identificada Endoso Identificado Inciso F…" at bounding box center [283, 190] width 333 height 161
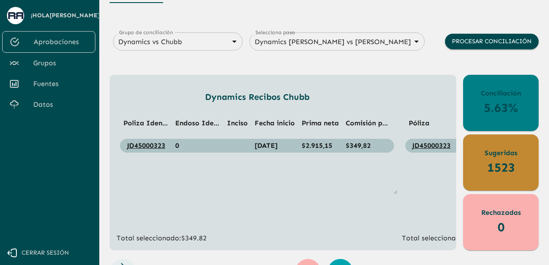
scroll to position [35, 0]
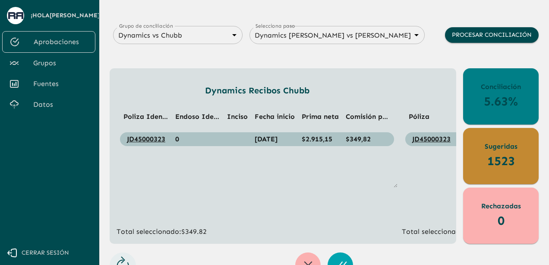
click at [57, 70] on link "Grupos" at bounding box center [48, 63] width 93 height 21
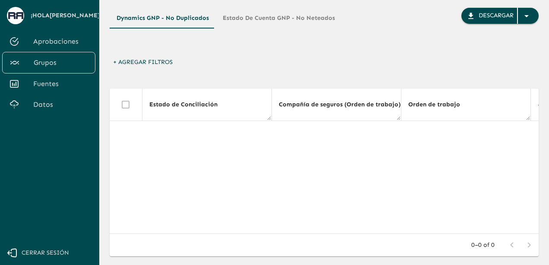
click at [161, 22] on button "Dynamics GNP - No Duplicados" at bounding box center [163, 18] width 106 height 21
click at [185, 19] on button "Dynamics GNP - No Duplicados" at bounding box center [163, 18] width 106 height 21
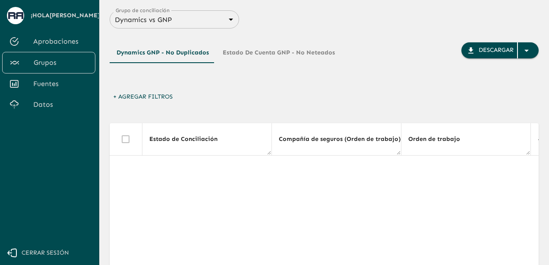
click at [205, 16] on body "Se están procesando los movimientos. Algunas acciones permanecerán deshabilitad…" at bounding box center [274, 132] width 549 height 265
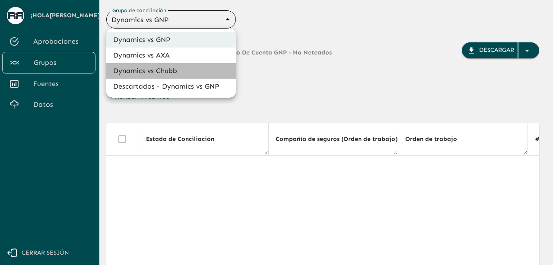
click at [159, 73] on li "Dynamics vs Chubb" at bounding box center [171, 71] width 130 height 16
type input "68a4fa31dcf0943ad4a1d1ca"
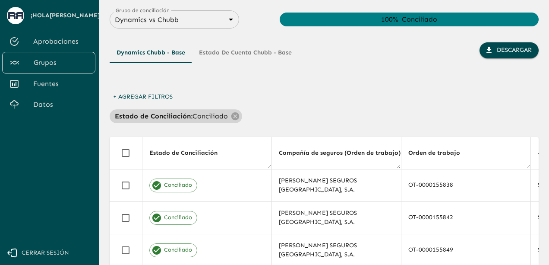
click at [193, 117] on p "Conciliado" at bounding box center [210, 116] width 35 height 10
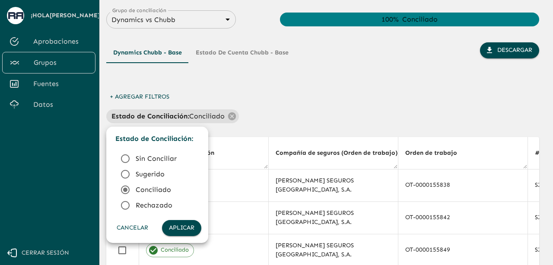
click at [130, 177] on icon at bounding box center [125, 174] width 10 height 10
click at [183, 229] on button "Aplicar" at bounding box center [181, 228] width 39 height 16
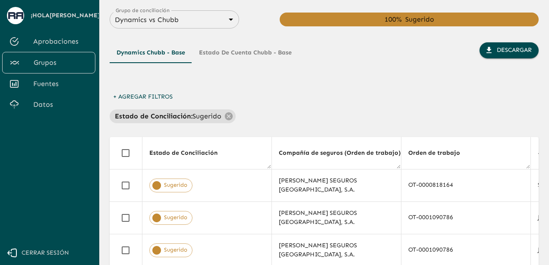
click at [341, 122] on div "Estado de Conciliación : Sugerido" at bounding box center [324, 116] width 429 height 14
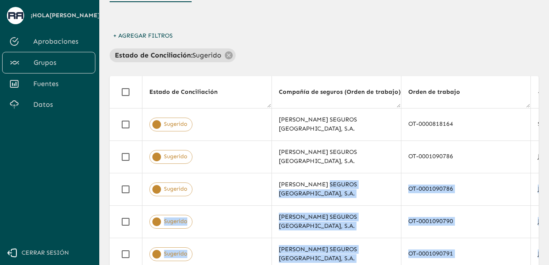
drag, startPoint x: 328, startPoint y: 262, endPoint x: 437, endPoint y: 267, distance: 108.9
click at [437, 204] on html "Se están procesando los movimientos. Algunas acciones permanecerán deshabilitad…" at bounding box center [274, 71] width 549 height 265
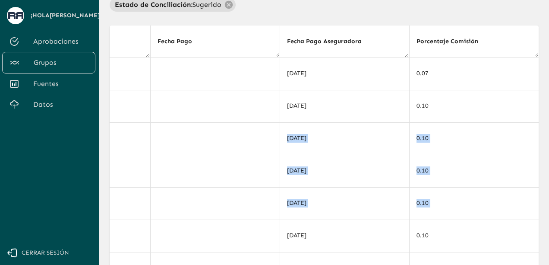
scroll to position [110, 0]
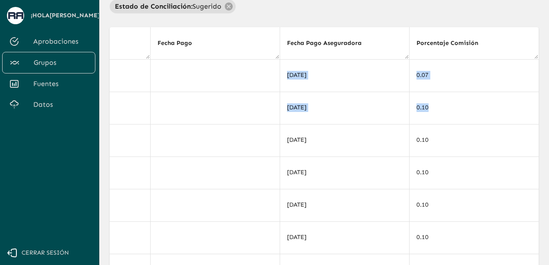
drag, startPoint x: 534, startPoint y: 107, endPoint x: 539, endPoint y: 136, distance: 29.3
click at [539, 136] on main "Grupo de conciliación Dynamics vs [PERSON_NAME] 68a4fa31dcf0943ad4a1d1ca Grupo …" at bounding box center [324, 22] width 450 height 265
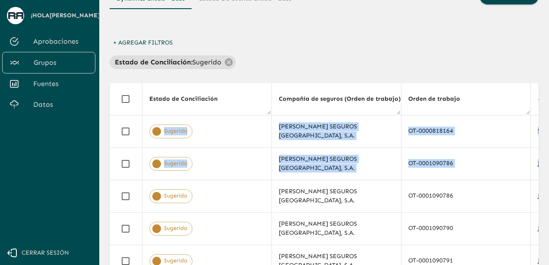
scroll to position [51, 0]
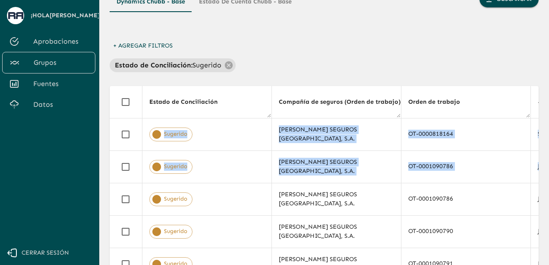
click at [43, 44] on span "Aprobaciones" at bounding box center [60, 41] width 55 height 10
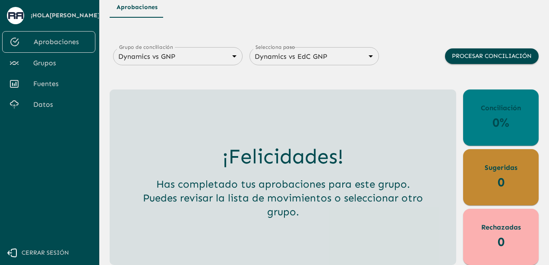
scroll to position [13, 0]
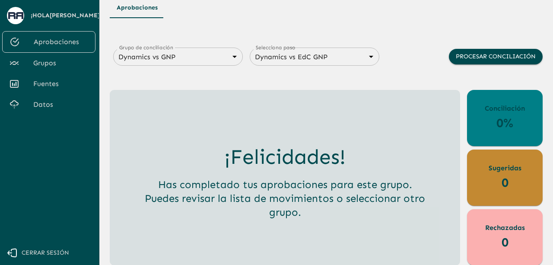
click at [212, 59] on body "Se están procesando los movimientos. Algunas acciones permanecerán deshabilitad…" at bounding box center [276, 119] width 553 height 265
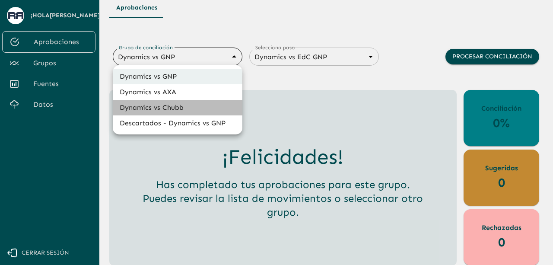
click at [165, 108] on li "Dynamics vs Chubb" at bounding box center [178, 108] width 130 height 16
type input "68a4fa31dcf0943ad4a1d1ca"
type input "68a77f54edf762ea3ce6cff6"
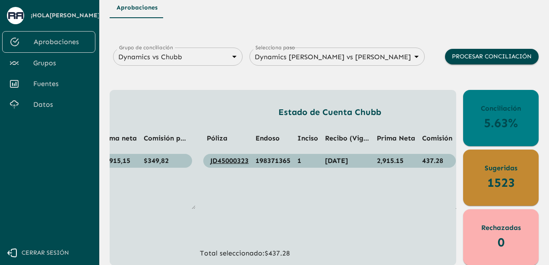
scroll to position [48, 0]
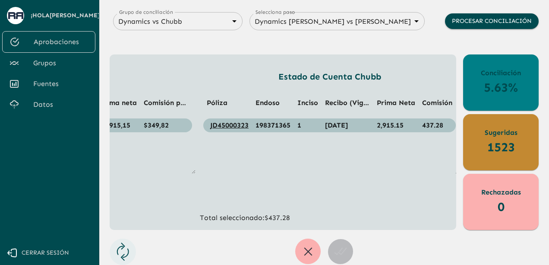
click at [334, 244] on icon "button" at bounding box center [341, 251] width 14 height 14
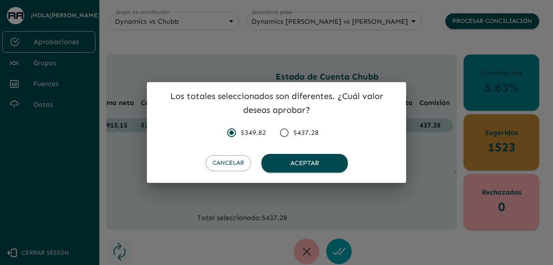
click at [289, 137] on input "$437.28" at bounding box center [284, 132] width 18 height 18
click at [298, 162] on button "Aceptar" at bounding box center [304, 163] width 86 height 18
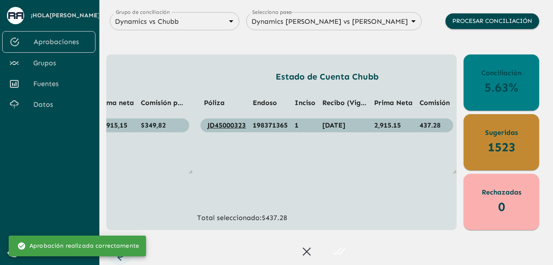
radio input "false"
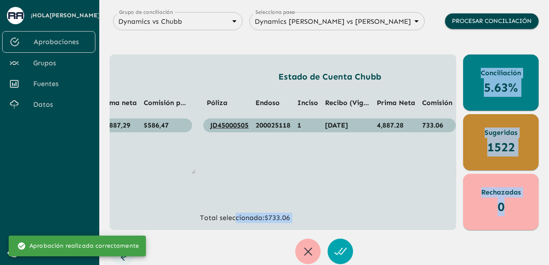
drag, startPoint x: 302, startPoint y: 230, endPoint x: 274, endPoint y: 218, distance: 30.4
click at [245, 219] on div "Aprobaciones Grupo de conciliación Dynamics vs [PERSON_NAME] 68a4fa31dcf0943ad4…" at bounding box center [324, 113] width 429 height 302
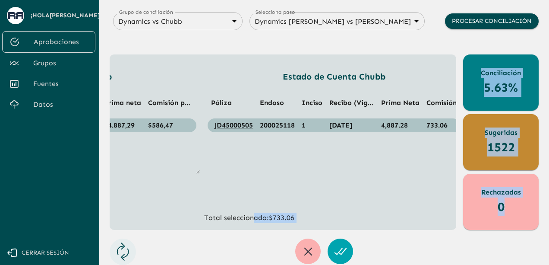
scroll to position [0, 202]
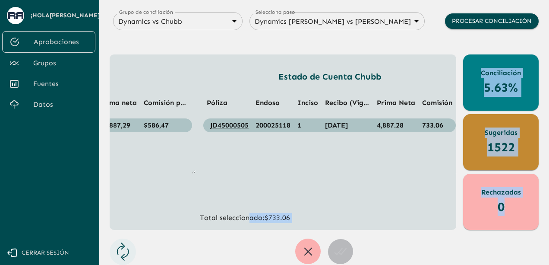
click at [346, 246] on button "button" at bounding box center [340, 250] width 25 height 25
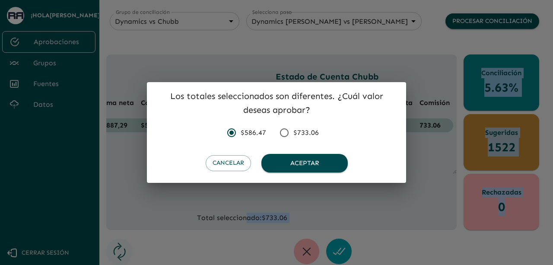
click at [291, 128] on input "$733.06" at bounding box center [284, 132] width 18 height 18
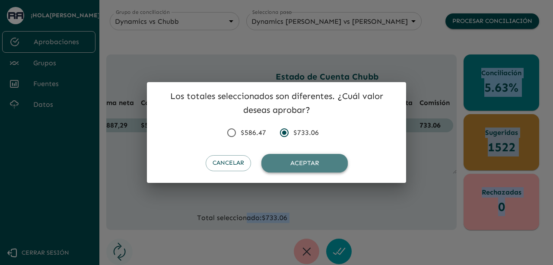
click at [293, 161] on button "Aceptar" at bounding box center [304, 163] width 86 height 18
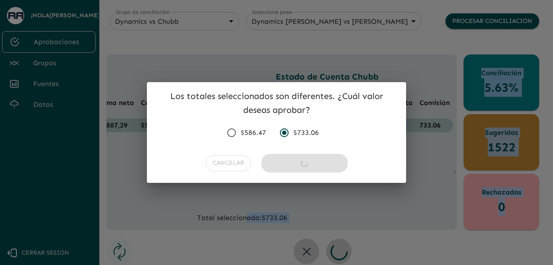
radio input "false"
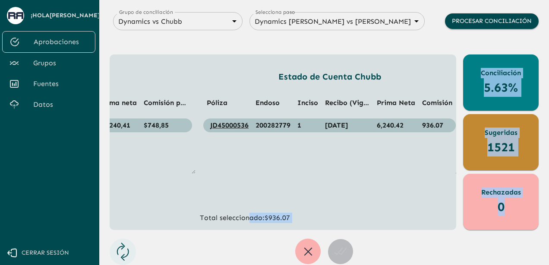
click at [342, 251] on icon "button" at bounding box center [341, 251] width 14 height 14
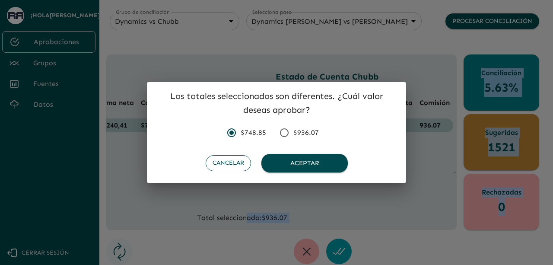
click at [229, 161] on button "Cancelar" at bounding box center [227, 163] width 45 height 16
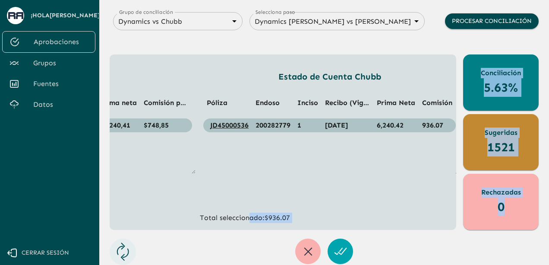
click at [243, 241] on div at bounding box center [324, 250] width 429 height 25
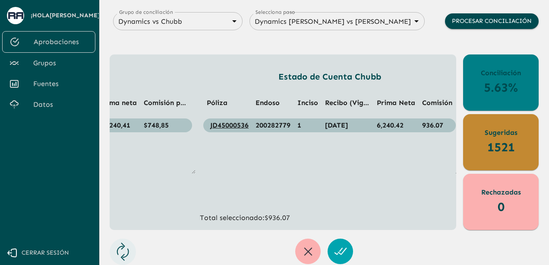
scroll to position [0, 156]
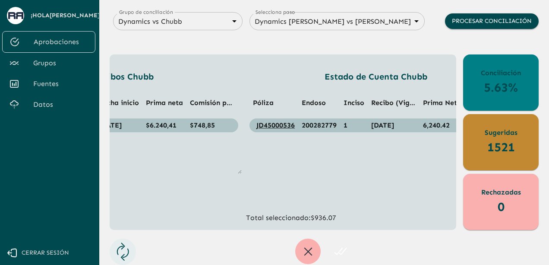
click at [344, 249] on icon "button" at bounding box center [342, 251] width 8 height 6
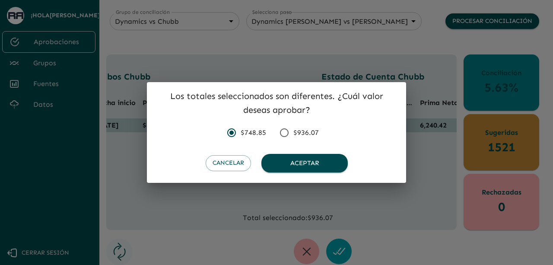
click at [295, 138] on span "$936.07" at bounding box center [305, 132] width 25 height 10
click at [293, 138] on input "$936.07" at bounding box center [284, 132] width 18 height 18
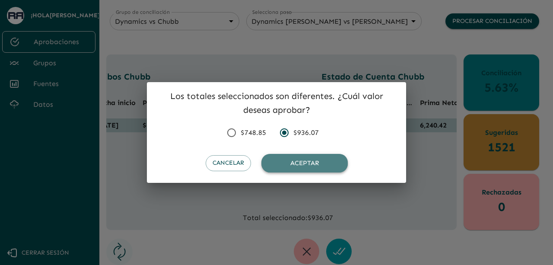
click at [289, 159] on button "Aceptar" at bounding box center [304, 163] width 86 height 18
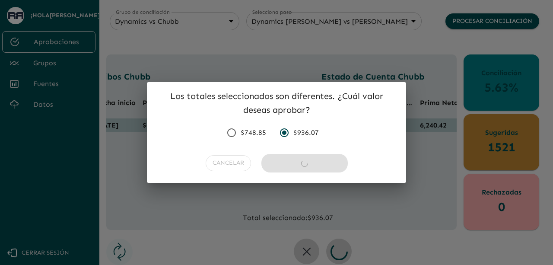
radio input "false"
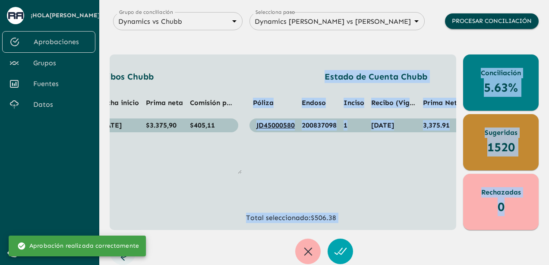
drag, startPoint x: 249, startPoint y: 230, endPoint x: 177, endPoint y: 223, distance: 72.0
click at [177, 223] on div "Aprobaciones Grupo de conciliación Dynamics vs [PERSON_NAME] 68a4fa31dcf0943ad4…" at bounding box center [324, 113] width 429 height 302
click at [187, 247] on div at bounding box center [324, 250] width 429 height 25
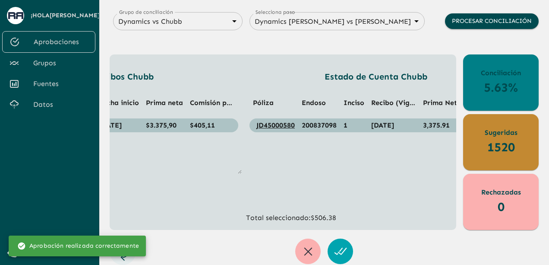
drag, startPoint x: 233, startPoint y: 230, endPoint x: 181, endPoint y: 233, distance: 51.4
click at [181, 233] on div "Aprobaciones Grupo de conciliación Dynamics vs [PERSON_NAME] 68a4fa31dcf0943ad4…" at bounding box center [324, 113] width 429 height 302
click at [212, 226] on div "Dynamics Recibos [PERSON_NAME] Poliza Identificada Endoso Identificado Inciso F…" at bounding box center [283, 141] width 347 height 175
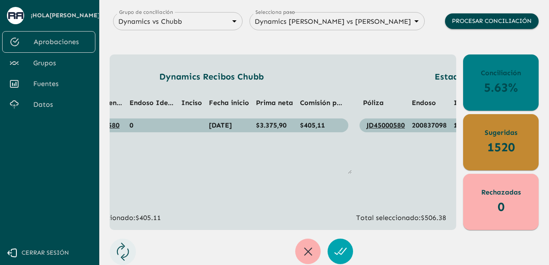
scroll to position [0, 0]
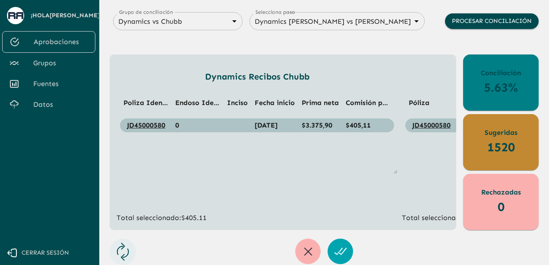
click at [324, 42] on div "Grupo de conciliación Dynamics vs Chubb 68a4fa31dcf0943ad4a1d1ca Grupo de conci…" at bounding box center [324, 32] width 429 height 46
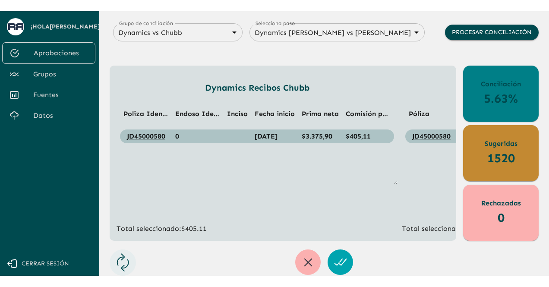
scroll to position [26, 0]
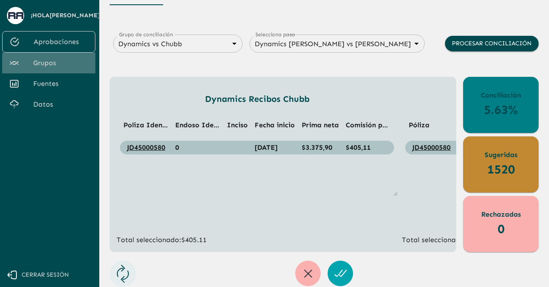
click at [48, 64] on span "Grupos" at bounding box center [60, 63] width 55 height 10
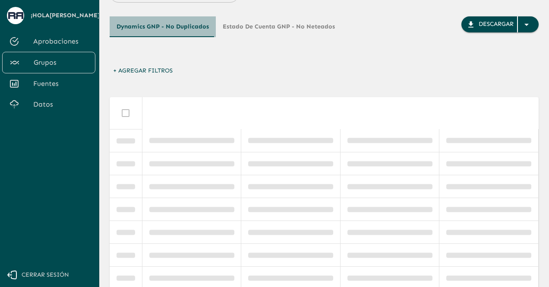
click at [195, 33] on button "Dynamics GNP - No Duplicados" at bounding box center [163, 26] width 106 height 21
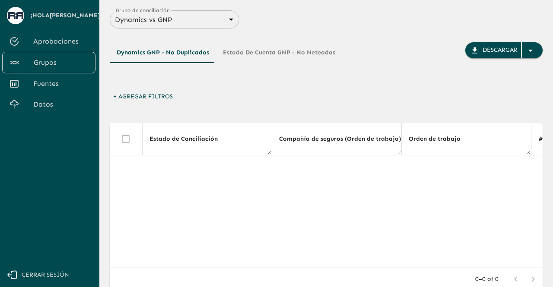
click at [197, 21] on body "Se están procesando los movimientos. Algunas acciones permanecerán deshabilitad…" at bounding box center [276, 143] width 553 height 287
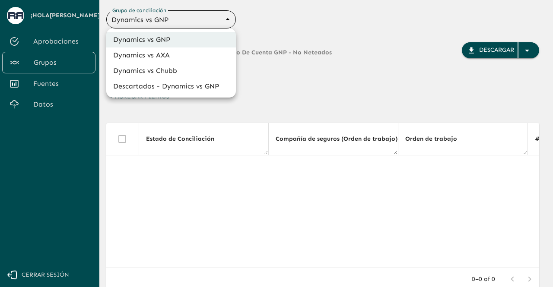
click at [142, 69] on li "Dynamics vs Chubb" at bounding box center [171, 71] width 130 height 16
type input "68a4fa31dcf0943ad4a1d1ca"
